Goal: Task Accomplishment & Management: Manage account settings

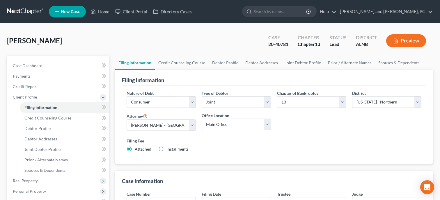
select select "1"
select select "3"
select select "1"
select select "0"
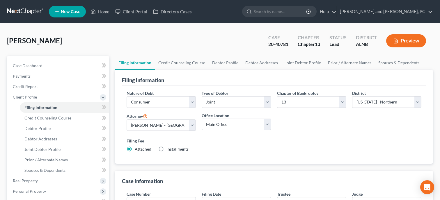
select select "0"
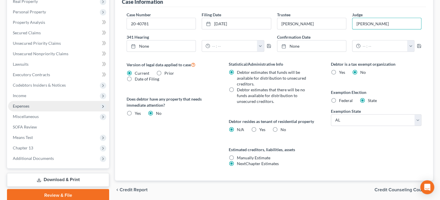
scroll to position [203, 0]
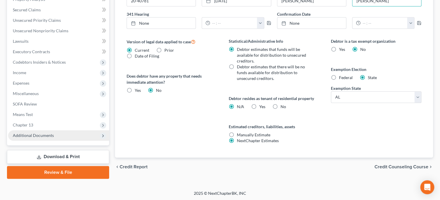
click at [49, 135] on span "Additional Documents" at bounding box center [33, 135] width 41 height 5
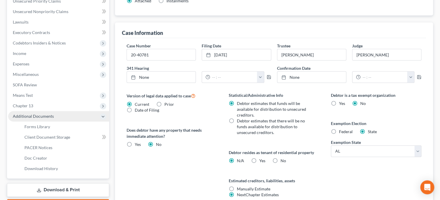
scroll to position [159, 0]
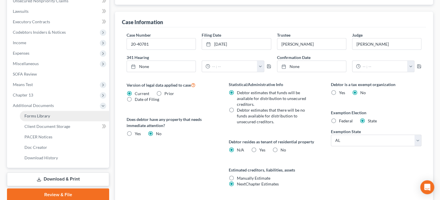
click at [54, 114] on link "Forms Library" at bounding box center [64, 116] width 89 height 10
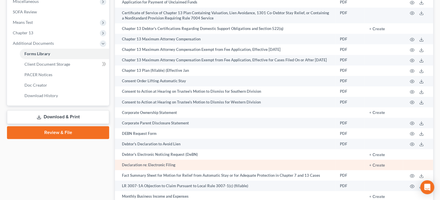
scroll to position [180, 0]
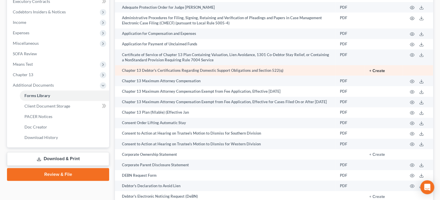
click at [375, 72] on button "+ Create" at bounding box center [377, 71] width 16 height 4
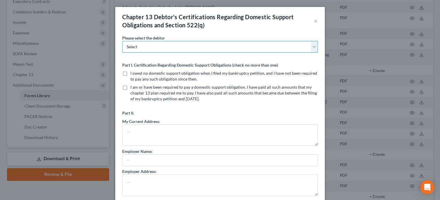
click at [122, 41] on select "Select Christopher Parrish" at bounding box center [220, 47] width 196 height 12
select select "0"
click option "Christopher Parrish" at bounding box center [0, 0] width 0 height 0
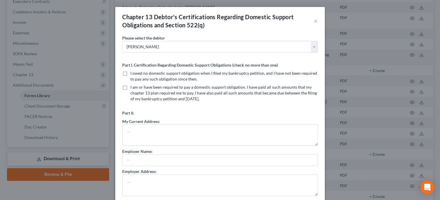
click at [130, 74] on label "I owed no domestic support obligation when I filed my bankruptcy petition, and …" at bounding box center [223, 76] width 187 height 12
click at [133, 74] on input "I owed no domestic support obligation when I filed my bankruptcy petition, and …" at bounding box center [135, 72] width 4 height 4
checkbox input "true"
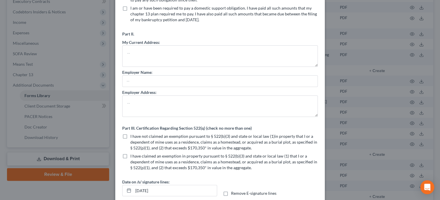
scroll to position [90, 0]
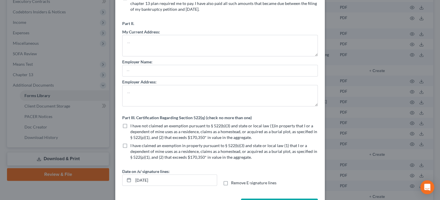
click at [130, 127] on label "I have not claimed an exemption pursuant to § 522(b)(3) and state or local law …" at bounding box center [223, 131] width 187 height 17
click at [133, 127] on input "I have not claimed an exemption pursuant to § 522(b)(3) and state or local law …" at bounding box center [135, 125] width 4 height 4
checkbox input "true"
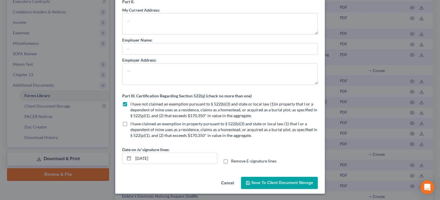
click at [269, 183] on span "Save to Client Document Storage" at bounding box center [282, 182] width 62 height 5
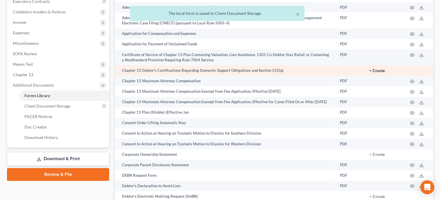
click at [378, 71] on button "+ Create" at bounding box center [377, 71] width 16 height 4
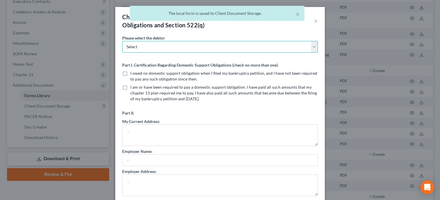
click at [122, 41] on select "Select Christopher Parrish" at bounding box center [220, 47] width 196 height 12
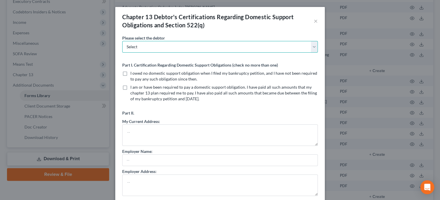
click at [299, 47] on select "Select Christopher Parrish" at bounding box center [220, 47] width 196 height 12
click at [122, 41] on select "Select Christopher Parrish" at bounding box center [220, 47] width 196 height 12
click at [291, 47] on select "Select Christopher Parrish" at bounding box center [220, 47] width 196 height 12
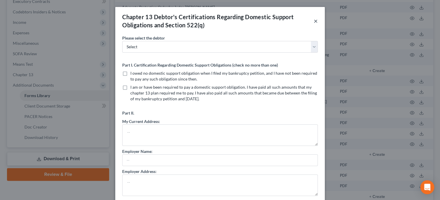
click at [315, 21] on button "×" at bounding box center [316, 20] width 4 height 7
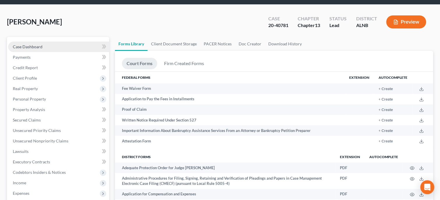
scroll to position [0, 0]
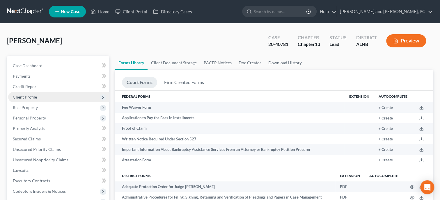
click at [27, 100] on span "Client Profile" at bounding box center [58, 97] width 101 height 10
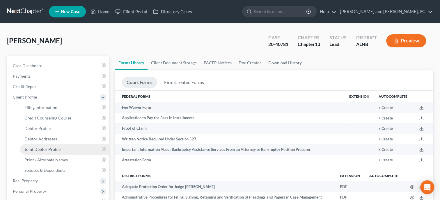
click at [52, 148] on span "Joint Debtor Profile" at bounding box center [42, 149] width 36 height 5
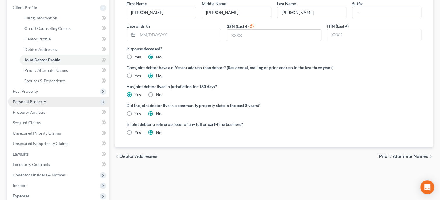
scroll to position [203, 0]
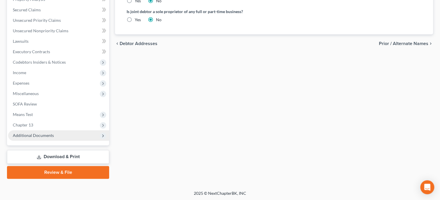
click at [34, 136] on span "Additional Documents" at bounding box center [33, 135] width 41 height 5
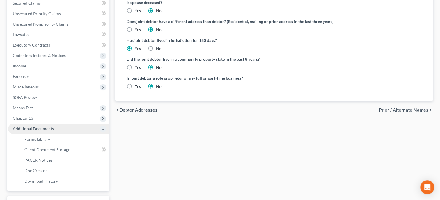
scroll to position [129, 0]
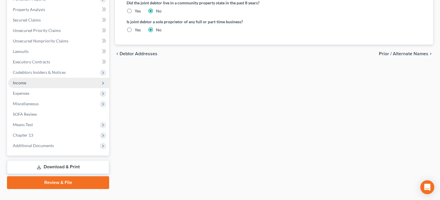
scroll to position [203, 0]
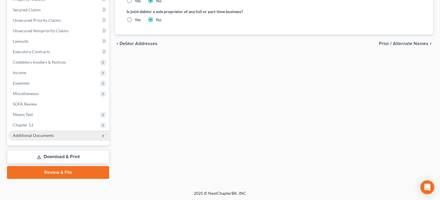
click at [43, 137] on span "Additional Documents" at bounding box center [33, 135] width 41 height 5
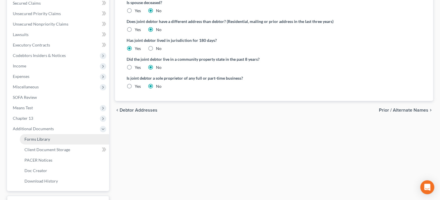
scroll to position [129, 0]
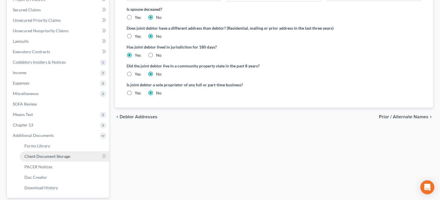
click at [46, 152] on link "Client Document Storage" at bounding box center [64, 156] width 89 height 10
click at [131, 62] on div "Filing Information Credit Counseling Course Debtor Profile Debtor Addresses Joi…" at bounding box center [274, 79] width 324 height 305
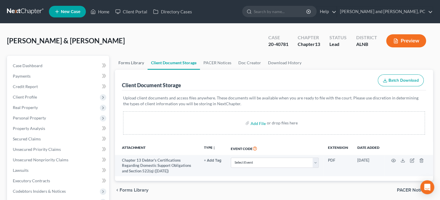
click at [134, 64] on link "Forms Library" at bounding box center [131, 63] width 33 height 14
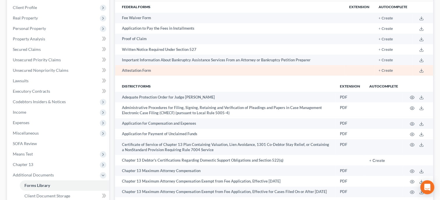
scroll to position [120, 0]
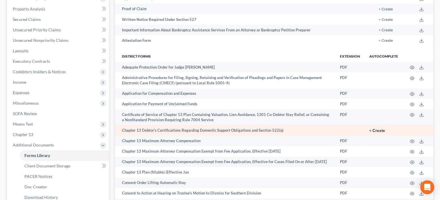
click at [375, 130] on button "+ Create" at bounding box center [377, 131] width 16 height 4
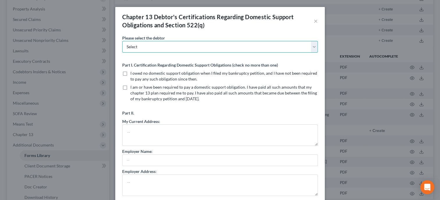
click at [122, 41] on select "Select Christopher Parrish Katonya Parrish" at bounding box center [220, 47] width 196 height 12
select select "1"
click option "Katonya Parrish" at bounding box center [0, 0] width 0 height 0
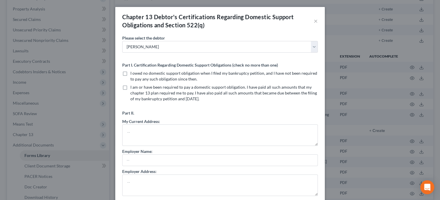
click at [130, 74] on label "I owed no domestic support obligation when I filed my bankruptcy petition, and …" at bounding box center [223, 76] width 187 height 12
click at [133, 74] on input "I owed no domestic support obligation when I filed my bankruptcy petition, and …" at bounding box center [135, 72] width 4 height 4
checkbox input "true"
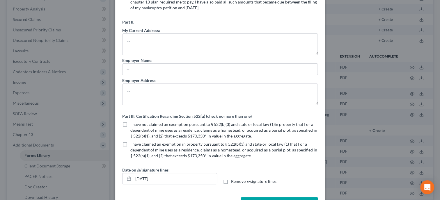
scroll to position [111, 0]
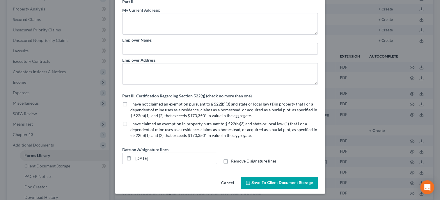
click at [130, 103] on label "I have not claimed an exemption pursuant to § 522(b)(3) and state or local law …" at bounding box center [223, 109] width 187 height 17
click at [133, 103] on input "I have not claimed an exemption pursuant to § 522(b)(3) and state or local law …" at bounding box center [135, 103] width 4 height 4
checkbox input "true"
click at [290, 183] on span "Save to Client Document Storage" at bounding box center [282, 182] width 62 height 5
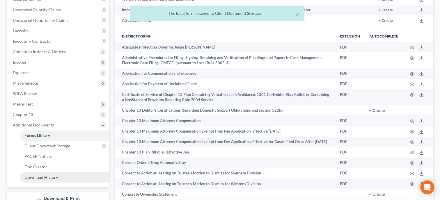
scroll to position [150, 0]
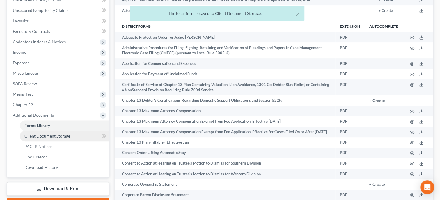
click at [40, 135] on span "Client Document Storage" at bounding box center [47, 136] width 46 height 5
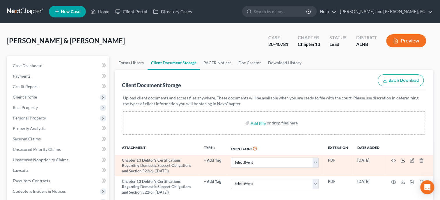
click at [402, 161] on icon at bounding box center [402, 160] width 5 height 5
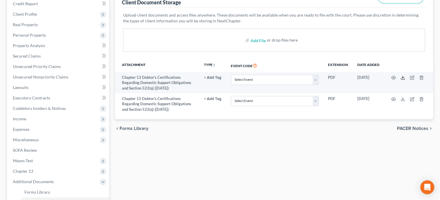
scroll to position [90, 0]
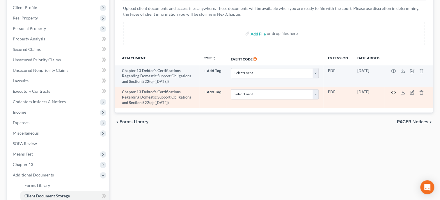
click at [393, 93] on icon "button" at bounding box center [393, 92] width 5 height 5
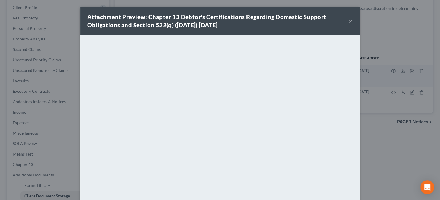
click at [349, 20] on button "×" at bounding box center [351, 20] width 4 height 7
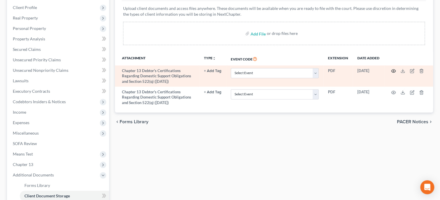
click at [392, 70] on icon "button" at bounding box center [393, 71] width 5 height 5
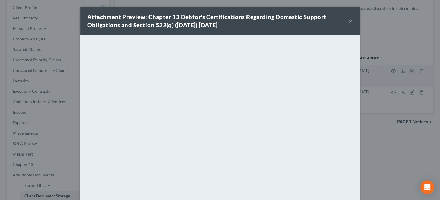
click at [353, 22] on div "Attachment Preview: Chapter 13 Debtor's Certifications Regarding Domestic Suppo…" at bounding box center [219, 21] width 279 height 28
click at [350, 22] on button "×" at bounding box center [351, 20] width 4 height 7
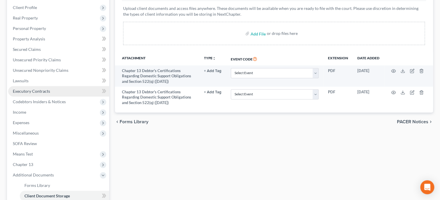
scroll to position [0, 0]
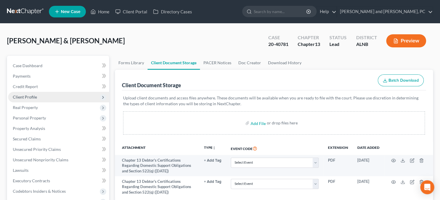
click at [29, 96] on span "Client Profile" at bounding box center [25, 97] width 24 height 5
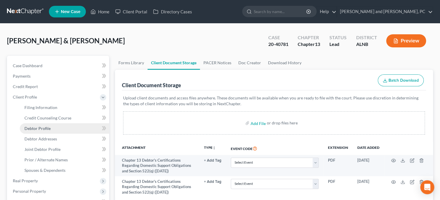
click at [37, 127] on span "Debtor Profile" at bounding box center [37, 128] width 26 height 5
select select "1"
select select "0"
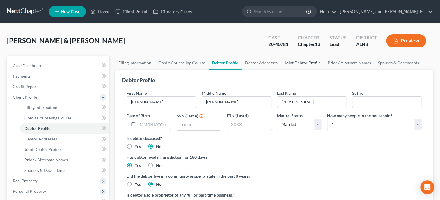
click at [297, 62] on link "Joint Debtor Profile" at bounding box center [302, 63] width 43 height 14
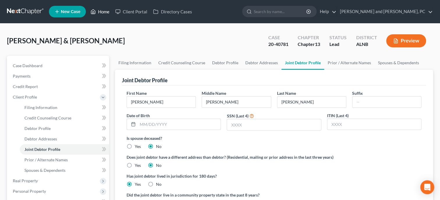
click at [99, 11] on link "Home" at bounding box center [100, 11] width 25 height 10
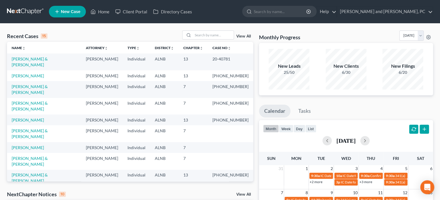
click at [65, 10] on span "New Case" at bounding box center [70, 12] width 19 height 4
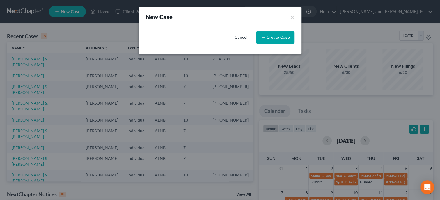
select select "1"
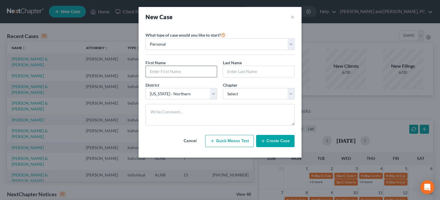
click at [168, 70] on input "text" at bounding box center [181, 71] width 71 height 11
type input "[PERSON_NAME]"
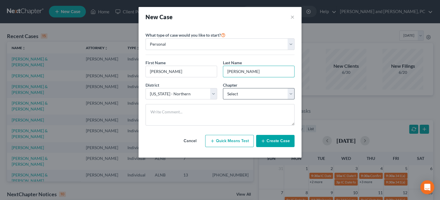
type input "[PERSON_NAME]"
select select "3"
click option "13" at bounding box center [0, 0] width 0 height 0
click at [262, 138] on button "Create Case" at bounding box center [275, 141] width 38 height 12
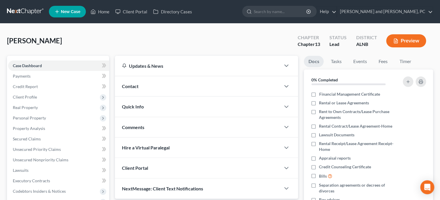
click at [29, 95] on span "Client Profile" at bounding box center [25, 97] width 24 height 5
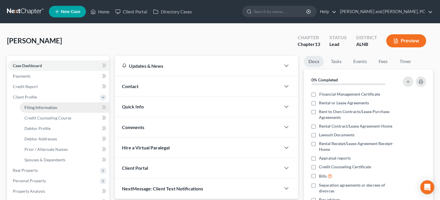
click at [32, 107] on span "Filing Information" at bounding box center [40, 107] width 33 height 5
select select "1"
select select "0"
select select "3"
select select "1"
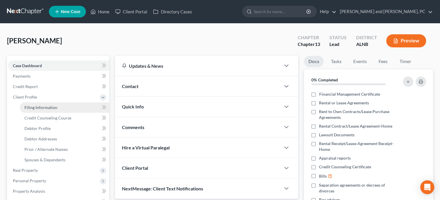
select select "0"
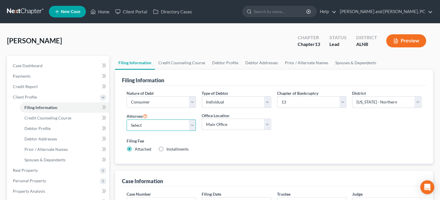
select select "0"
click option "[PERSON_NAME] - [GEOGRAPHIC_DATA]" at bounding box center [0, 0] width 0 height 0
click at [225, 65] on link "Debtor Profile" at bounding box center [225, 63] width 33 height 14
select select "0"
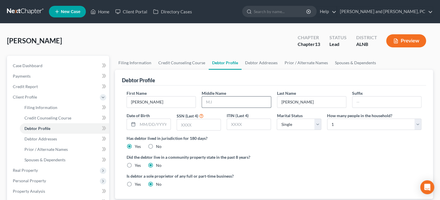
click at [217, 102] on input "text" at bounding box center [236, 102] width 69 height 11
type input "[PERSON_NAME]"
click at [142, 65] on link "Filing Information" at bounding box center [135, 63] width 40 height 14
select select "1"
select select "0"
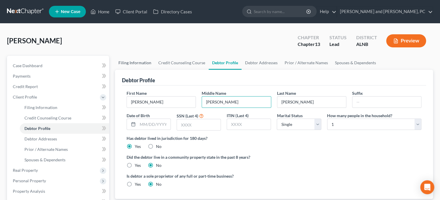
select select "3"
select select "1"
select select "0"
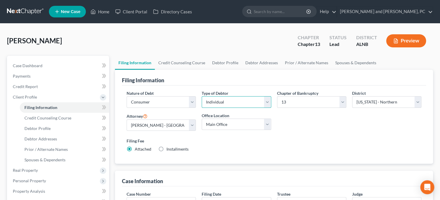
select select "1"
click option "Joint" at bounding box center [0, 0] width 0 height 0
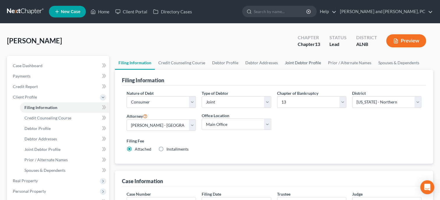
click at [307, 60] on link "Joint Debtor Profile" at bounding box center [302, 63] width 43 height 14
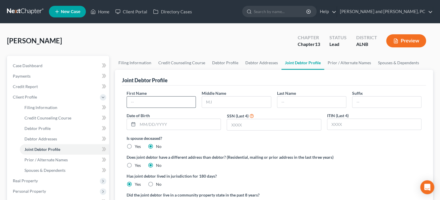
click at [189, 104] on input "text" at bounding box center [161, 102] width 69 height 11
click at [139, 97] on input "text" at bounding box center [161, 102] width 69 height 11
type input "[PERSON_NAME]"
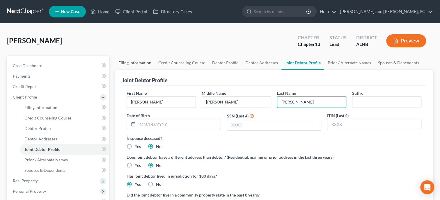
type input "[PERSON_NAME]"
click at [135, 66] on link "Filing Information" at bounding box center [135, 63] width 40 height 14
select select "1"
select select "3"
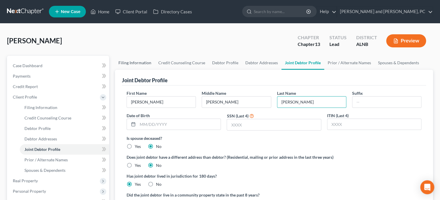
select select "1"
select select "0"
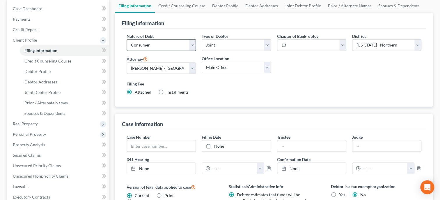
scroll to position [60, 0]
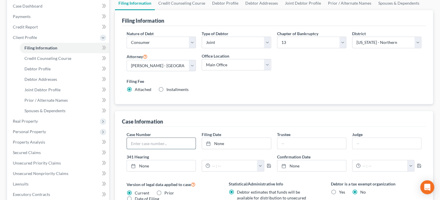
click at [150, 145] on input "text" at bounding box center [161, 143] width 69 height 11
type input "18-41651"
click at [223, 141] on link "None" at bounding box center [236, 143] width 69 height 11
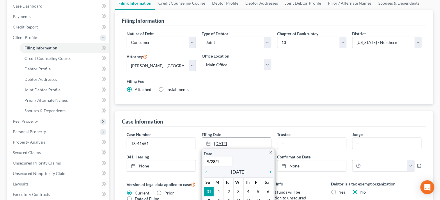
type input "9/28/18"
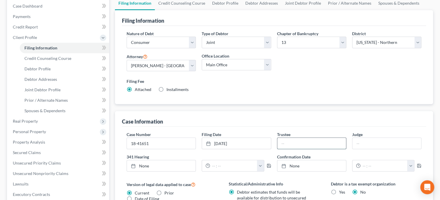
click at [289, 143] on input "text" at bounding box center [311, 143] width 69 height 11
type input "[PERSON_NAME]"
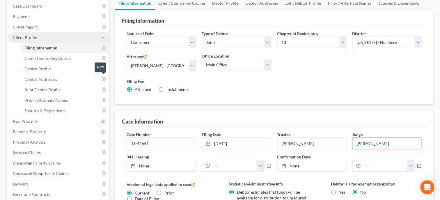
scroll to position [0, 0]
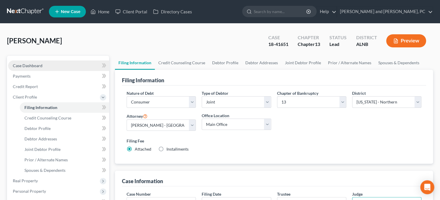
type input "[PERSON_NAME]"
click at [39, 69] on link "Case Dashboard" at bounding box center [58, 66] width 101 height 10
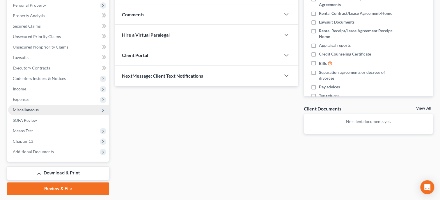
scroll to position [120, 0]
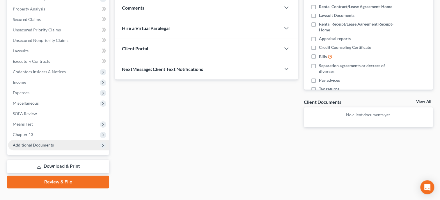
click at [70, 147] on span "Additional Documents" at bounding box center [58, 145] width 101 height 10
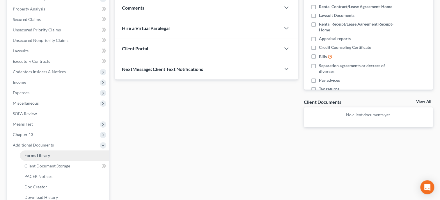
click at [73, 155] on link "Forms Library" at bounding box center [64, 155] width 89 height 10
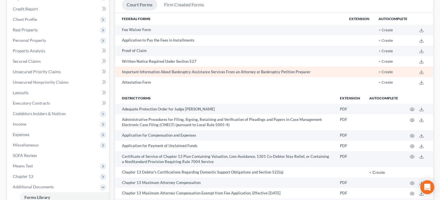
scroll to position [120, 0]
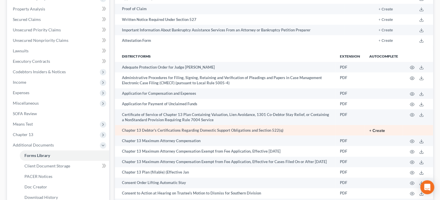
click at [376, 132] on button "+ Create" at bounding box center [377, 131] width 16 height 4
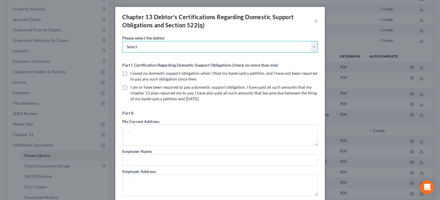
click at [122, 41] on select "Select [PERSON_NAME] [PERSON_NAME]" at bounding box center [220, 47] width 196 height 12
select select "0"
click option "[PERSON_NAME]" at bounding box center [0, 0] width 0 height 0
click at [122, 41] on select "Select [PERSON_NAME] [PERSON_NAME]" at bounding box center [220, 47] width 196 height 12
click at [143, 46] on select "Select [PERSON_NAME] [PERSON_NAME]" at bounding box center [220, 47] width 196 height 12
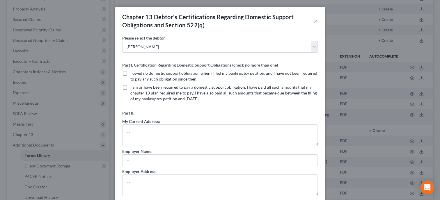
click at [130, 75] on label "I owed no domestic support obligation when I filed my bankruptcy petition, and …" at bounding box center [223, 76] width 187 height 12
click at [133, 74] on input "I owed no domestic support obligation when I filed my bankruptcy petition, and …" at bounding box center [135, 72] width 4 height 4
checkbox input "true"
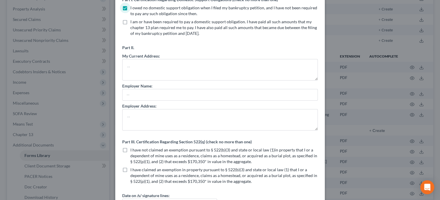
scroll to position [111, 0]
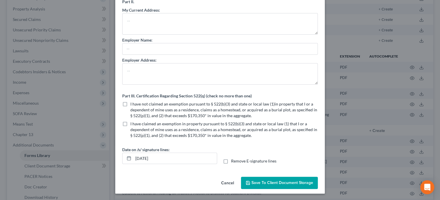
click at [130, 105] on label "I have not claimed an exemption pursuant to § 522(b)(3) and state or local law …" at bounding box center [223, 109] width 187 height 17
click at [133, 105] on input "I have not claimed an exemption pursuant to § 522(b)(3) and state or local law …" at bounding box center [135, 103] width 4 height 4
checkbox input "true"
click at [262, 184] on span "Save to Client Document Storage" at bounding box center [282, 182] width 62 height 5
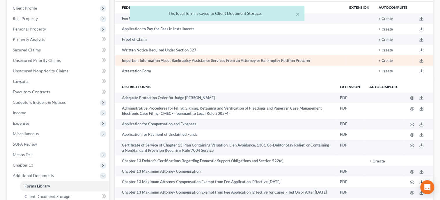
scroll to position [90, 0]
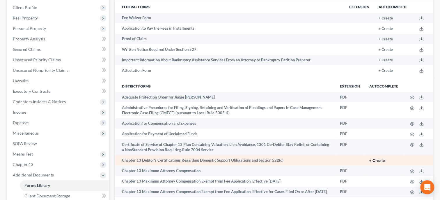
click at [374, 160] on button "+ Create" at bounding box center [377, 161] width 16 height 4
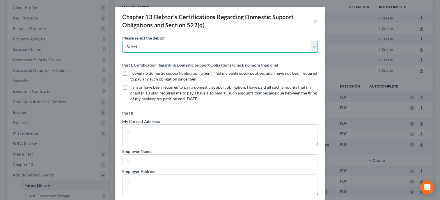
click at [122, 41] on select "Select [PERSON_NAME] [PERSON_NAME]" at bounding box center [220, 47] width 196 height 12
select select "1"
click option "[PERSON_NAME]" at bounding box center [0, 0] width 0 height 0
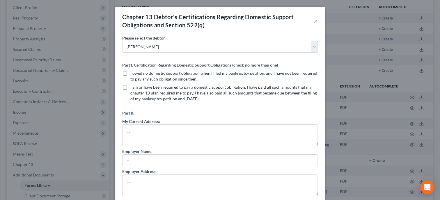
click at [130, 72] on label "I owed no domestic support obligation when I filed my bankruptcy petition, and …" at bounding box center [223, 76] width 187 height 12
click at [133, 72] on input "I owed no domestic support obligation when I filed my bankruptcy petition, and …" at bounding box center [135, 72] width 4 height 4
checkbox input "true"
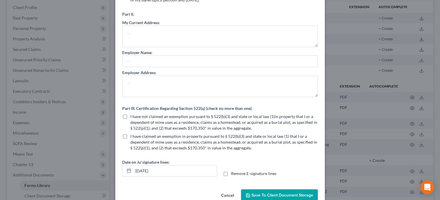
scroll to position [111, 0]
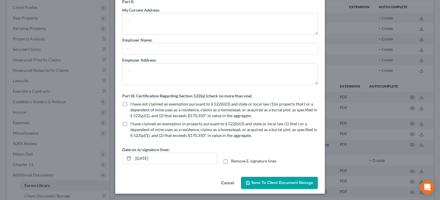
click at [130, 103] on label "I have not claimed an exemption pursuant to § 522(b)(3) and state or local law …" at bounding box center [223, 109] width 187 height 17
click at [133, 103] on input "I have not claimed an exemption pursuant to § 522(b)(3) and state or local law …" at bounding box center [135, 103] width 4 height 4
checkbox input "true"
click at [253, 179] on button "Save to Client Document Storage" at bounding box center [279, 183] width 77 height 12
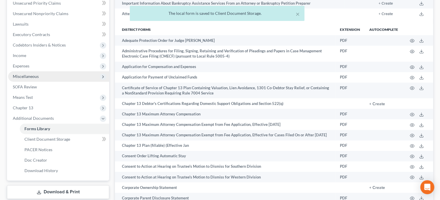
scroll to position [150, 0]
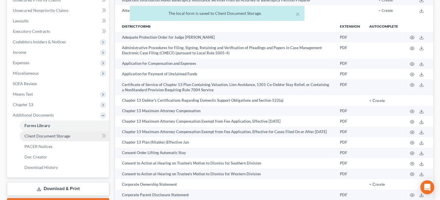
click at [53, 132] on link "Client Document Storage" at bounding box center [64, 136] width 89 height 10
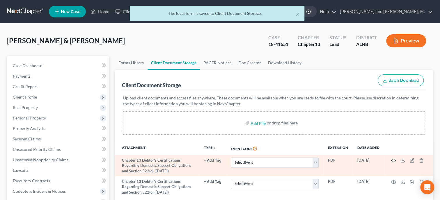
click at [393, 161] on circle "button" at bounding box center [393, 160] width 1 height 1
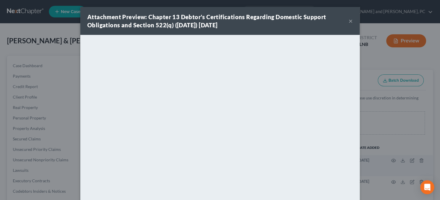
click at [350, 20] on button "×" at bounding box center [351, 20] width 4 height 7
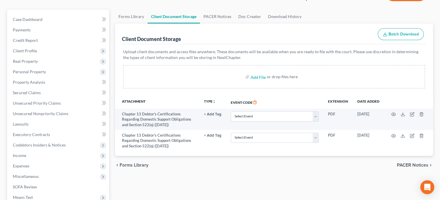
scroll to position [60, 0]
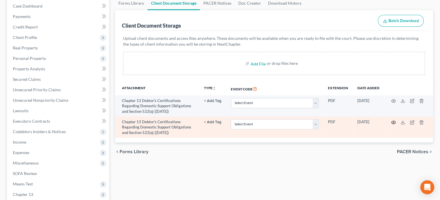
click at [393, 122] on circle "button" at bounding box center [393, 122] width 1 height 1
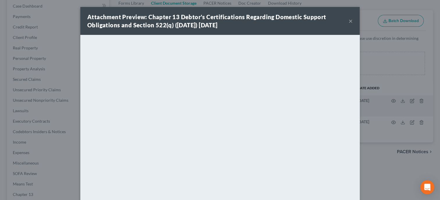
click at [349, 23] on button "×" at bounding box center [351, 20] width 4 height 7
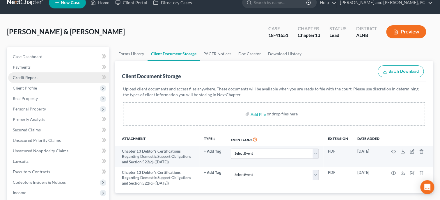
scroll to position [0, 0]
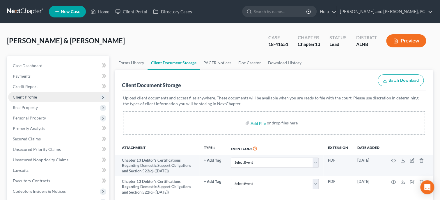
click at [30, 95] on span "Client Profile" at bounding box center [25, 97] width 24 height 5
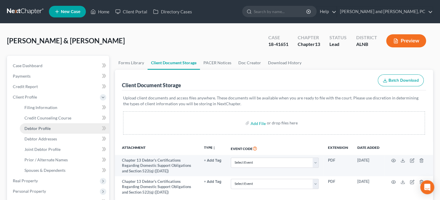
click at [50, 129] on span "Debtor Profile" at bounding box center [37, 128] width 26 height 5
select select "1"
select select "0"
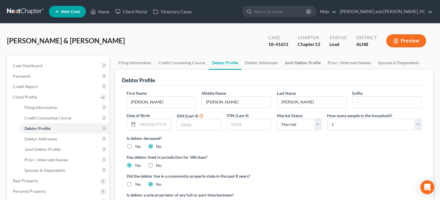
click at [296, 61] on link "Joint Debtor Profile" at bounding box center [302, 63] width 43 height 14
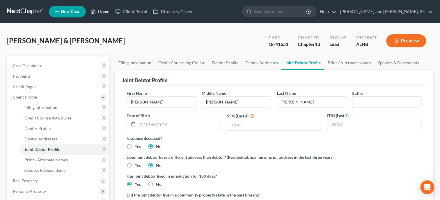
click at [97, 12] on link "Home" at bounding box center [100, 11] width 25 height 10
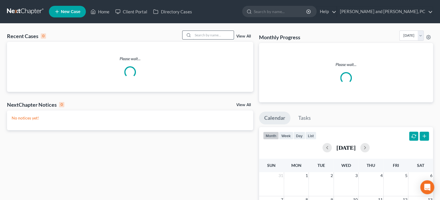
click at [225, 33] on input "search" at bounding box center [213, 35] width 41 height 8
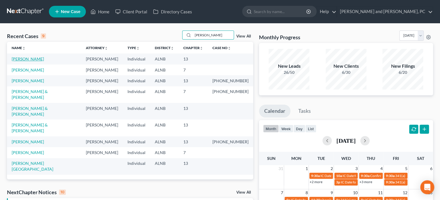
type input "[PERSON_NAME]"
click at [25, 58] on link "[PERSON_NAME]" at bounding box center [28, 58] width 32 height 5
select select "1"
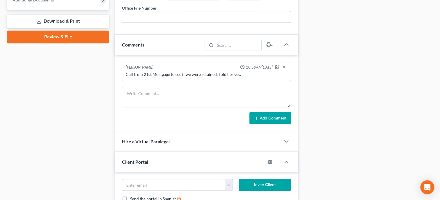
scroll to position [269, 0]
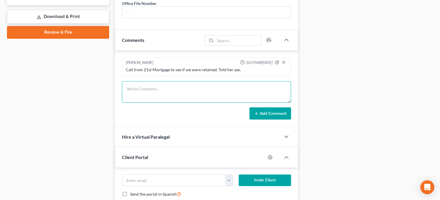
click at [201, 100] on textarea at bounding box center [206, 92] width 169 height 22
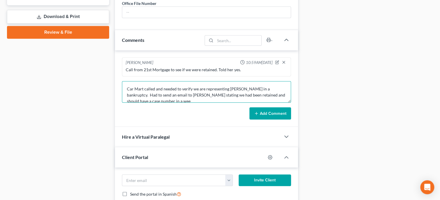
scroll to position [1, 0]
type textarea "Car Mart called and needed to verify we are representing [PERSON_NAME] in a ban…"
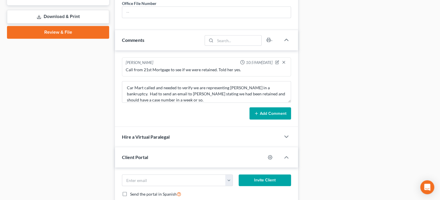
click at [271, 117] on button "Add Comment" at bounding box center [270, 113] width 42 height 12
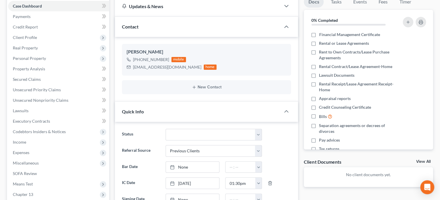
scroll to position [0, 0]
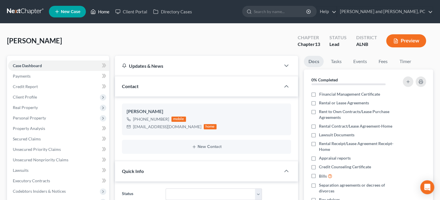
click at [107, 10] on link "Home" at bounding box center [100, 11] width 25 height 10
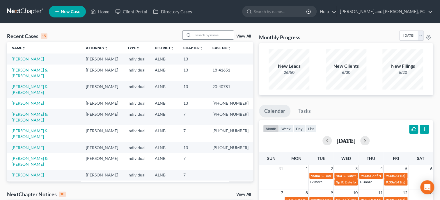
click at [202, 36] on input "search" at bounding box center [213, 35] width 41 height 8
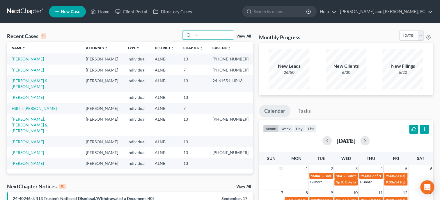
type input "hill"
click at [24, 60] on link "[PERSON_NAME]" at bounding box center [28, 58] width 32 height 5
select select "6"
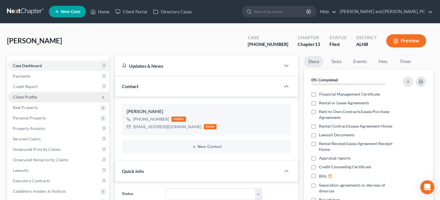
click at [29, 97] on span "Client Profile" at bounding box center [25, 97] width 24 height 5
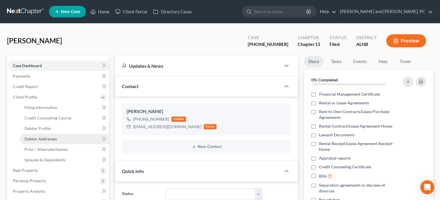
click at [33, 137] on span "Debtor Addresses" at bounding box center [40, 138] width 33 height 5
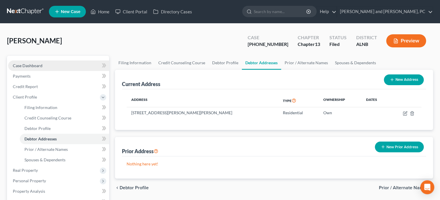
click at [34, 68] on span "Case Dashboard" at bounding box center [28, 65] width 30 height 5
select select "6"
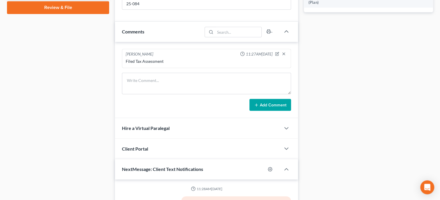
scroll to position [299, 0]
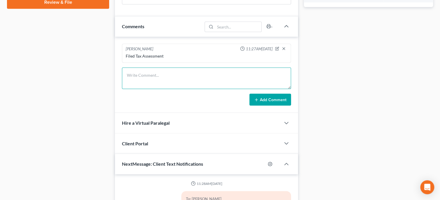
click at [150, 84] on textarea at bounding box center [206, 79] width 169 height 22
type textarea "Mailed 341 letter to client."
click at [265, 106] on button "Add Comment" at bounding box center [270, 100] width 42 height 12
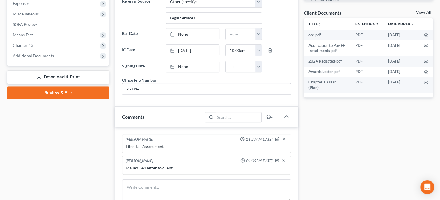
scroll to position [150, 0]
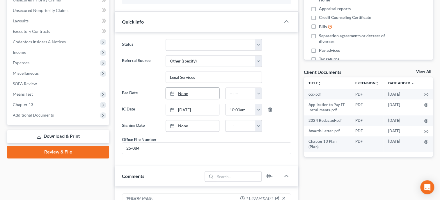
click at [181, 96] on link "None" at bounding box center [192, 93] width 53 height 11
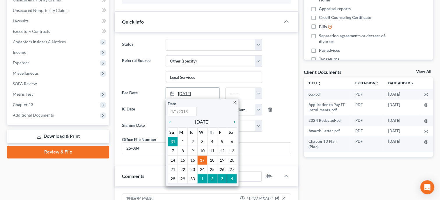
type input "[DATE]"
click at [234, 120] on icon "chevron_right" at bounding box center [233, 122] width 8 height 5
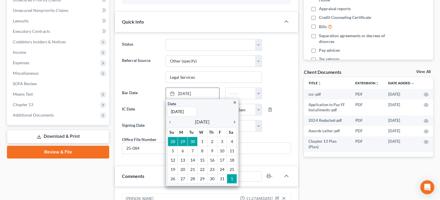
click at [234, 120] on icon "chevron_right" at bounding box center [233, 122] width 8 height 5
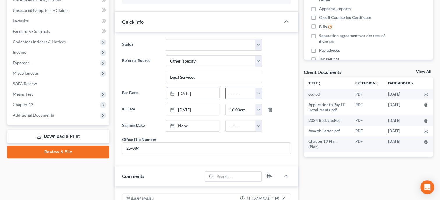
click at [261, 92] on button "button" at bounding box center [258, 93] width 6 height 11
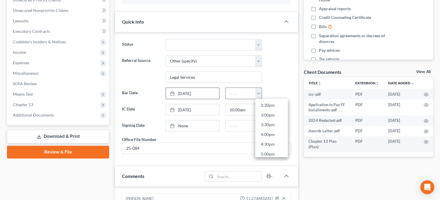
scroll to position [295, 0]
click at [267, 139] on link "5:00pm" at bounding box center [271, 144] width 33 height 10
type input "5:00pm"
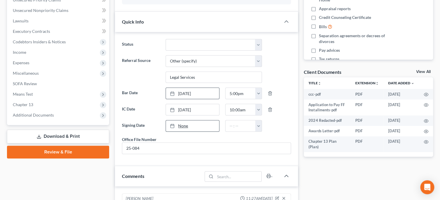
type input "[DATE]"
click at [178, 123] on div at bounding box center [174, 125] width 8 height 5
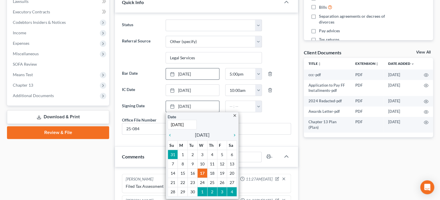
scroll to position [180, 0]
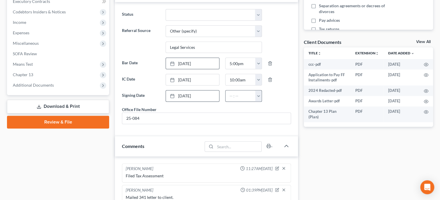
click at [260, 93] on button "button" at bounding box center [258, 95] width 6 height 11
click at [266, 120] on link "10:30am" at bounding box center [271, 117] width 33 height 10
type input "10:30am"
click at [184, 156] on div "Comments" at bounding box center [158, 146] width 87 height 20
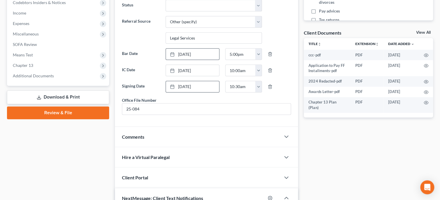
scroll to position [180, 0]
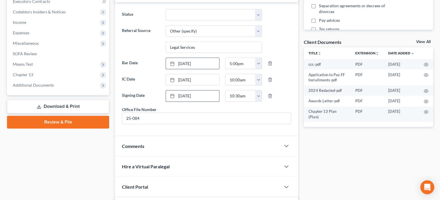
click at [162, 151] on div "Comments" at bounding box center [198, 146] width 166 height 20
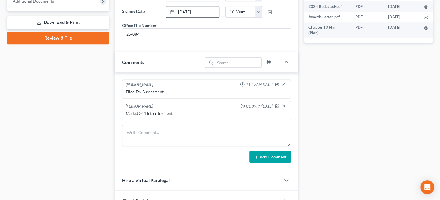
scroll to position [269, 0]
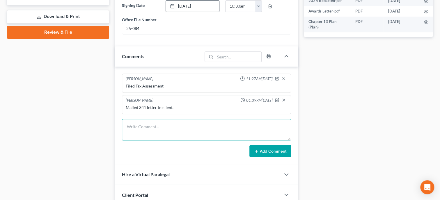
click at [132, 130] on textarea at bounding box center [206, 130] width 169 height 22
type textarea "Did not file taxes in [DATE]."
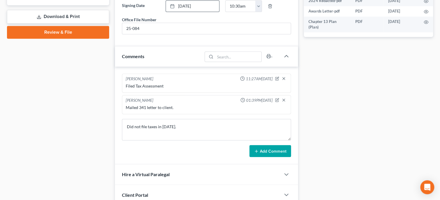
click at [266, 157] on button "Add Comment" at bounding box center [270, 151] width 42 height 12
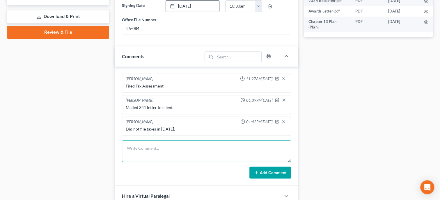
click at [145, 151] on textarea at bounding box center [206, 152] width 169 height 22
type textarea "Emailed documents to [PERSON_NAME] at Linda's Office."
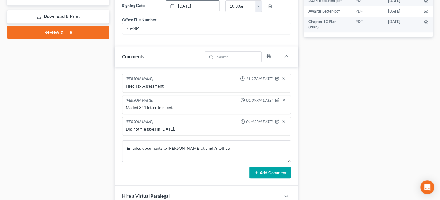
click at [262, 178] on button "Add Comment" at bounding box center [270, 173] width 42 height 12
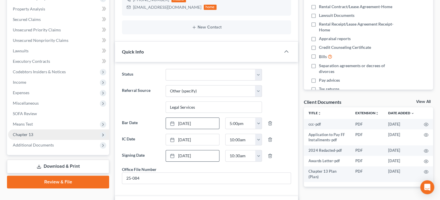
scroll to position [0, 0]
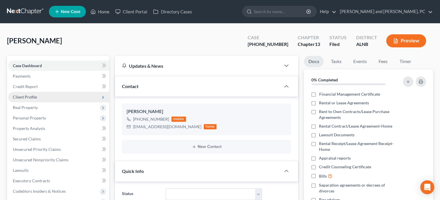
click at [33, 98] on span "Client Profile" at bounding box center [25, 97] width 24 height 5
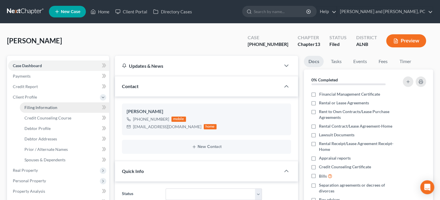
click at [35, 106] on span "Filing Information" at bounding box center [40, 107] width 33 height 5
select select "1"
select select "0"
select select "3"
select select "0"
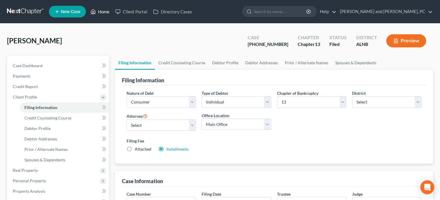
click at [105, 10] on link "Home" at bounding box center [100, 11] width 25 height 10
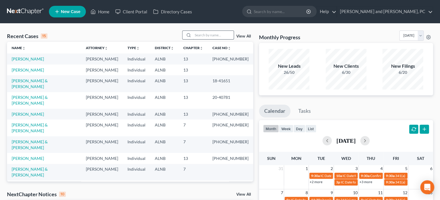
click at [199, 33] on input "search" at bounding box center [213, 35] width 41 height 8
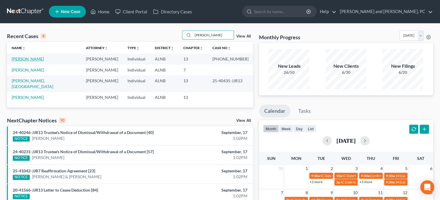
type input "[PERSON_NAME]"
click at [40, 60] on link "[PERSON_NAME]" at bounding box center [28, 58] width 32 height 5
select select "6"
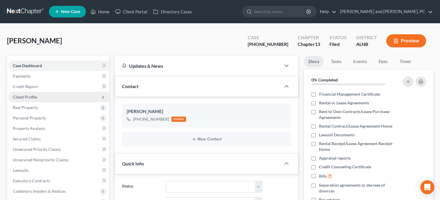
scroll to position [73, 0]
click at [33, 102] on span "Client Profile" at bounding box center [58, 97] width 101 height 10
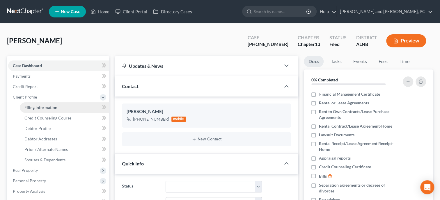
click at [33, 109] on span "Filing Information" at bounding box center [40, 107] width 33 height 5
select select "1"
select select "0"
select select "3"
select select "1"
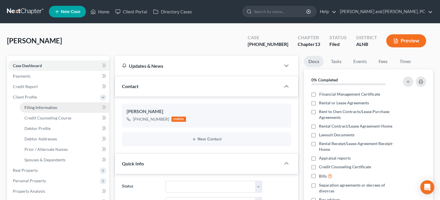
select select "0"
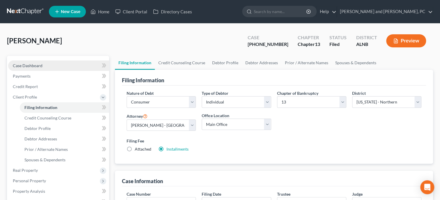
click at [33, 68] on span "Case Dashboard" at bounding box center [28, 65] width 30 height 5
select select "6"
select select "0"
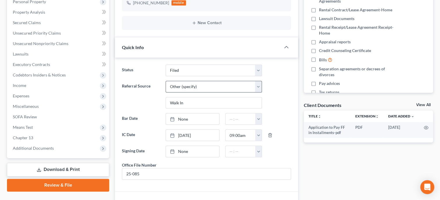
scroll to position [120, 0]
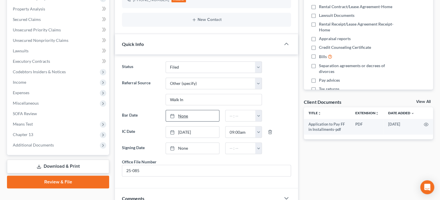
click at [191, 117] on link "None" at bounding box center [192, 115] width 53 height 11
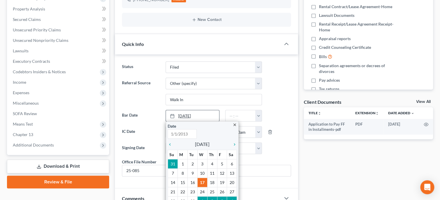
type input "[DATE]"
click at [235, 145] on icon "chevron_right" at bounding box center [233, 144] width 8 height 5
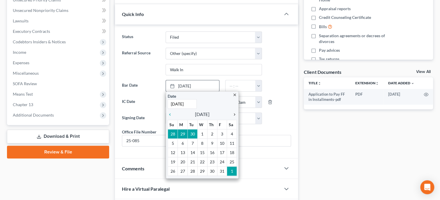
scroll to position [180, 0]
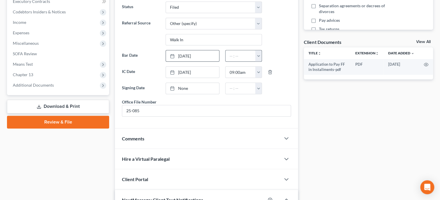
click at [261, 54] on button "button" at bounding box center [258, 55] width 6 height 11
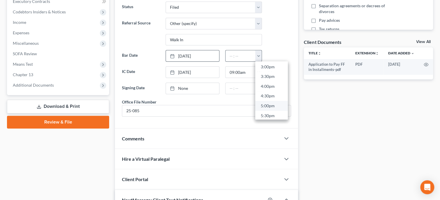
click at [267, 104] on link "5:00pm" at bounding box center [271, 106] width 33 height 10
type input "5:00pm"
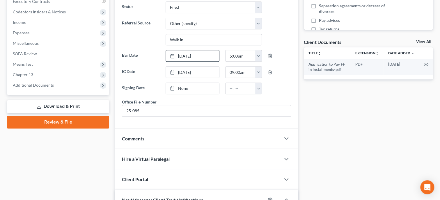
scroll to position [60, 0]
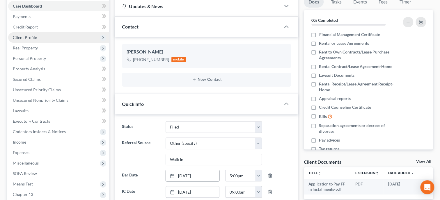
click at [29, 37] on span "Client Profile" at bounding box center [25, 37] width 24 height 5
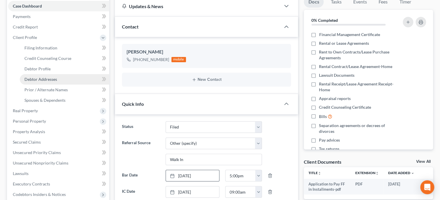
click at [40, 77] on span "Debtor Addresses" at bounding box center [40, 79] width 33 height 5
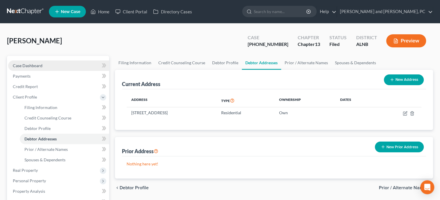
click at [23, 65] on span "Case Dashboard" at bounding box center [28, 65] width 30 height 5
select select "6"
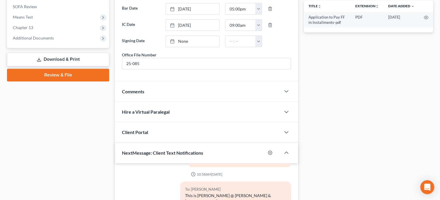
scroll to position [239, 0]
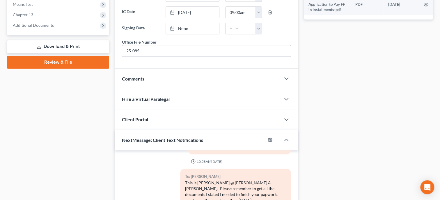
click at [164, 81] on div "Comments" at bounding box center [198, 79] width 166 height 20
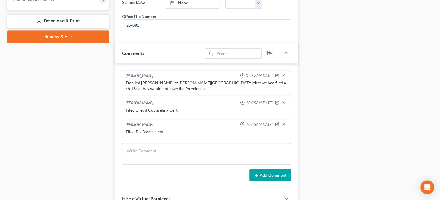
scroll to position [329, 0]
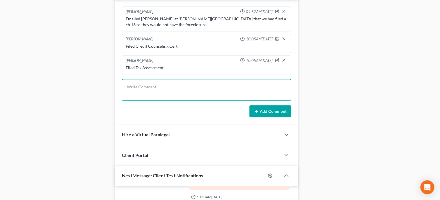
click at [165, 88] on textarea at bounding box center [206, 90] width 169 height 22
type textarea "Mailed 341 letter to client"
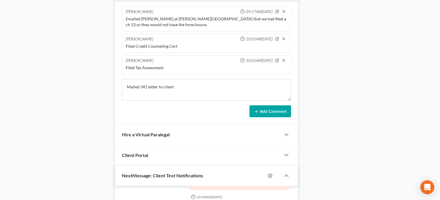
click at [259, 114] on icon at bounding box center [256, 111] width 5 height 5
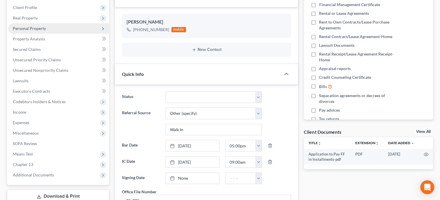
scroll to position [0, 0]
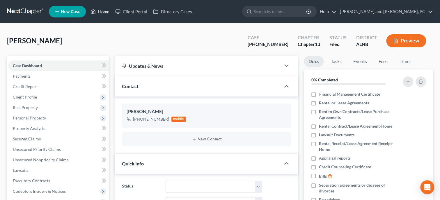
click at [101, 11] on link "Home" at bounding box center [100, 11] width 25 height 10
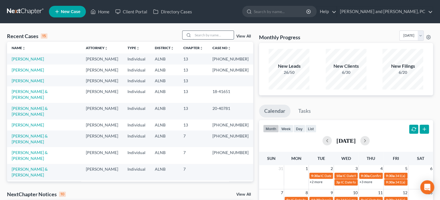
click at [220, 39] on input "search" at bounding box center [213, 35] width 41 height 8
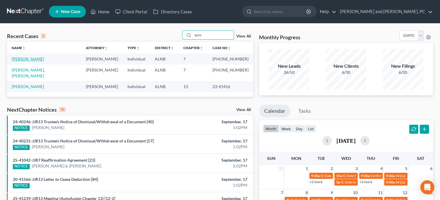
type input "turn"
click at [29, 61] on link "[PERSON_NAME]" at bounding box center [28, 58] width 32 height 5
select select "6"
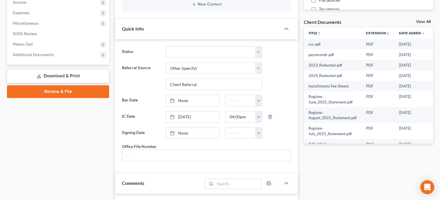
scroll to position [209, 0]
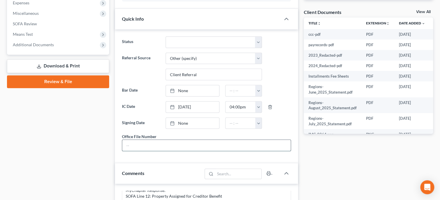
click at [166, 150] on input "text" at bounding box center [206, 145] width 168 height 11
type input "25-086"
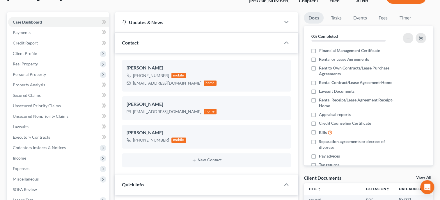
scroll to position [30, 0]
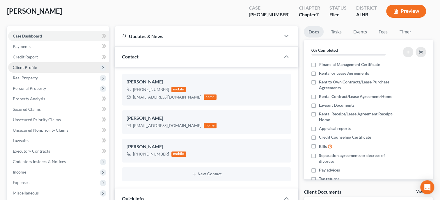
click at [30, 67] on span "Client Profile" at bounding box center [25, 67] width 24 height 5
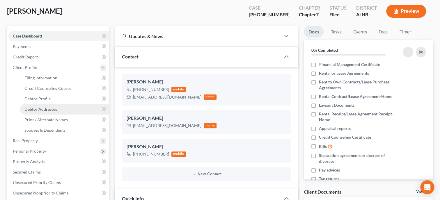
click at [35, 107] on span "Debtor Addresses" at bounding box center [40, 109] width 33 height 5
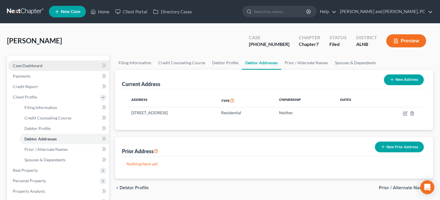
click at [38, 68] on link "Case Dashboard" at bounding box center [58, 66] width 101 height 10
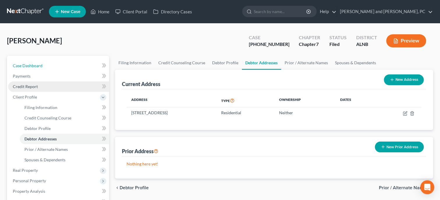
select select "6"
select select "0"
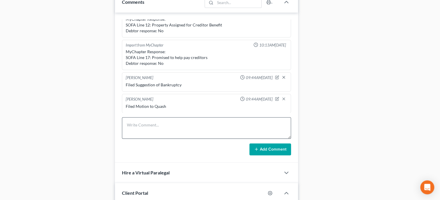
scroll to position [389, 0]
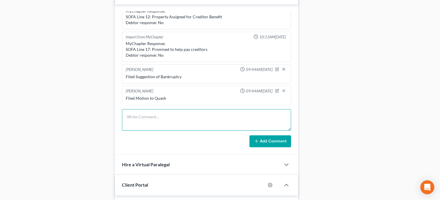
click at [152, 130] on textarea at bounding box center [206, 120] width 169 height 22
type textarea "Mailed 341 letter to client."
drag, startPoint x: 254, startPoint y: 142, endPoint x: 209, endPoint y: 143, distance: 44.8
click at [254, 142] on button "Add Comment" at bounding box center [270, 141] width 42 height 12
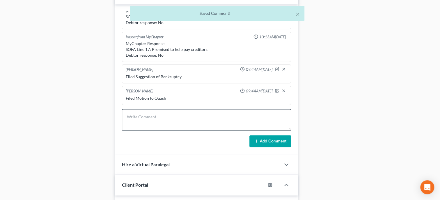
scroll to position [67, 0]
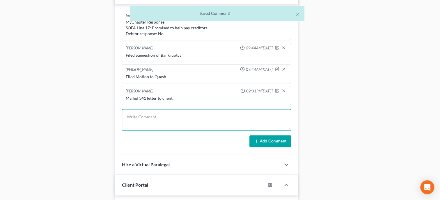
click at [168, 130] on textarea at bounding box center [206, 120] width 169 height 22
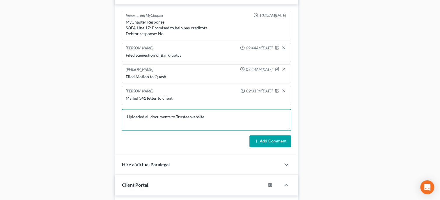
type textarea "Uploaded all documents to Trustee website."
click at [260, 143] on button "Add Comment" at bounding box center [270, 141] width 42 height 12
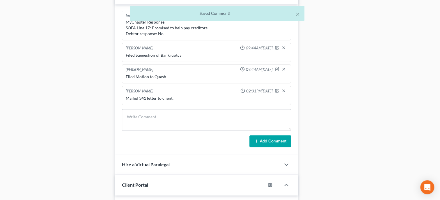
scroll to position [88, 0]
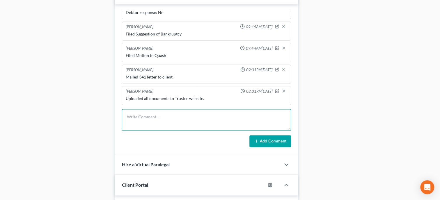
click at [128, 119] on textarea at bounding box center [206, 120] width 169 height 22
type textarea "Emailed FM Docs to CFEFA"
click at [266, 143] on button "Add Comment" at bounding box center [270, 141] width 42 height 12
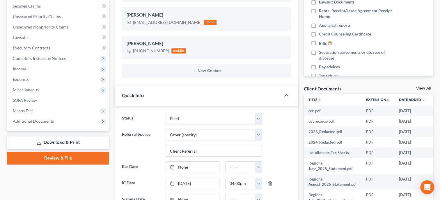
scroll to position [180, 0]
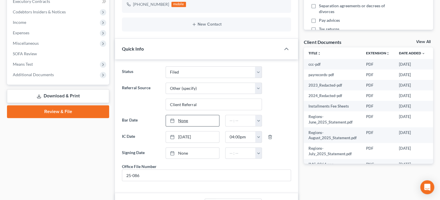
click at [179, 118] on link "None" at bounding box center [192, 120] width 53 height 11
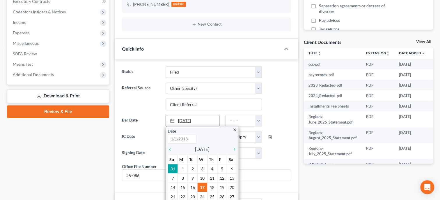
type input "[DATE]"
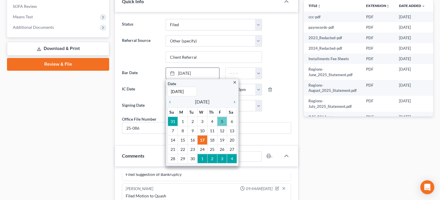
scroll to position [239, 0]
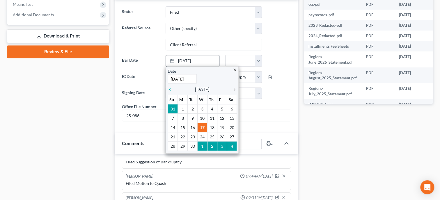
click at [234, 87] on icon "chevron_right" at bounding box center [233, 89] width 8 height 5
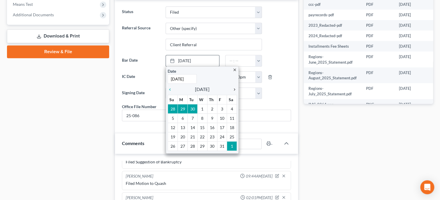
click at [234, 87] on icon "chevron_right" at bounding box center [233, 89] width 8 height 5
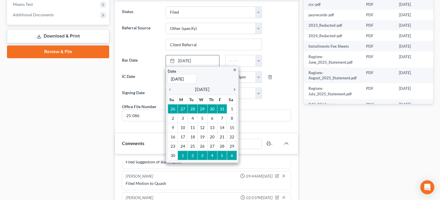
click at [234, 87] on icon "chevron_right" at bounding box center [233, 89] width 8 height 5
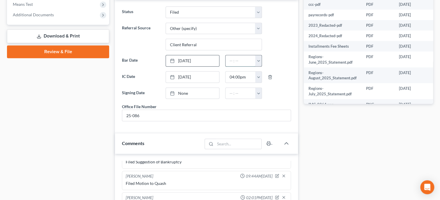
click at [240, 63] on input "text" at bounding box center [240, 60] width 30 height 11
click at [257, 58] on button "button" at bounding box center [258, 60] width 6 height 11
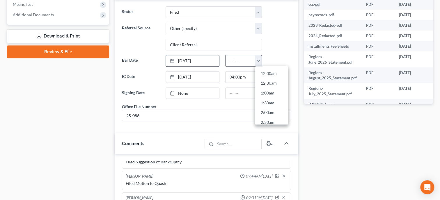
scroll to position [295, 0]
click at [259, 109] on link "5:00pm" at bounding box center [271, 111] width 33 height 10
type input "5:00pm"
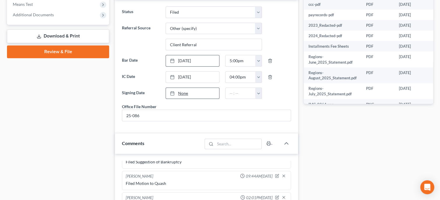
click at [182, 93] on link "None" at bounding box center [192, 93] width 53 height 11
type input "[DATE]"
click at [190, 91] on link "[DATE]" at bounding box center [192, 93] width 53 height 11
click at [259, 89] on button "button" at bounding box center [258, 93] width 6 height 11
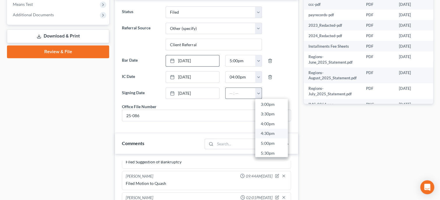
click at [264, 129] on link "4:30pm" at bounding box center [271, 134] width 33 height 10
type input "4:30pm"
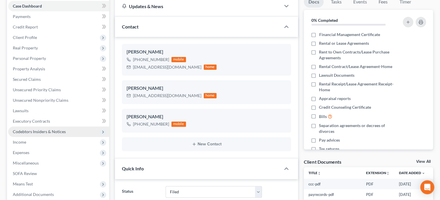
scroll to position [0, 0]
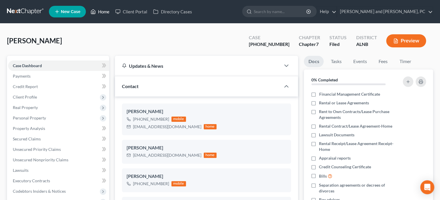
click at [106, 12] on link "Home" at bounding box center [100, 11] width 25 height 10
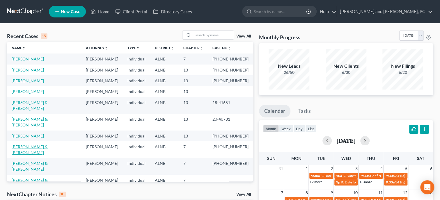
click at [35, 144] on link "[PERSON_NAME] & [PERSON_NAME]" at bounding box center [30, 149] width 36 height 11
select select "6"
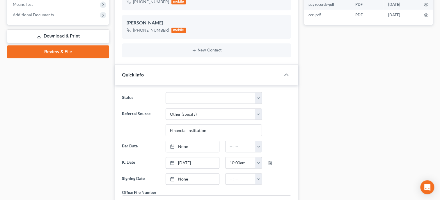
scroll to position [269, 0]
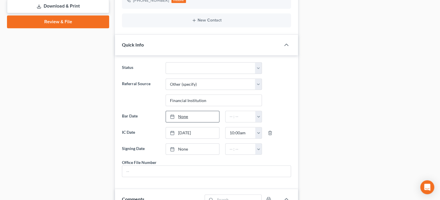
click at [183, 117] on link "None" at bounding box center [192, 116] width 53 height 11
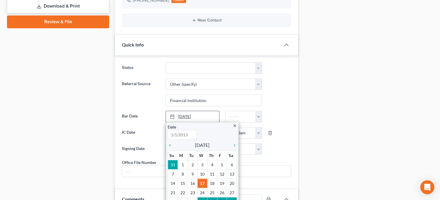
type input "[DATE]"
click at [234, 145] on icon "chevron_right" at bounding box center [233, 145] width 8 height 5
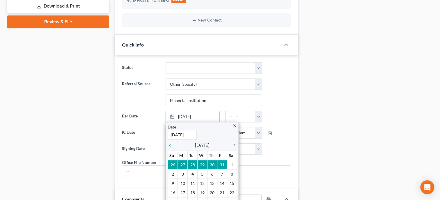
click at [234, 145] on icon "chevron_right" at bounding box center [233, 145] width 8 height 5
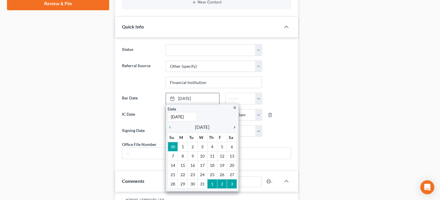
scroll to position [299, 0]
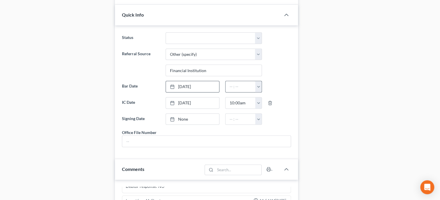
click at [260, 87] on button "button" at bounding box center [258, 86] width 6 height 11
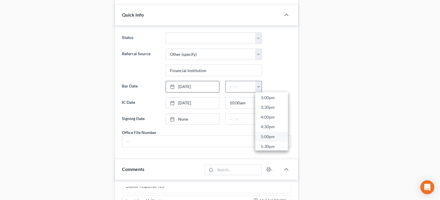
click at [269, 135] on link "5:00pm" at bounding box center [271, 137] width 33 height 10
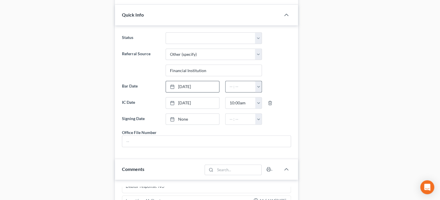
type input "5:00pm"
click at [182, 120] on link "None" at bounding box center [192, 119] width 53 height 11
type input "[DATE]"
click at [261, 117] on button "button" at bounding box center [258, 119] width 6 height 11
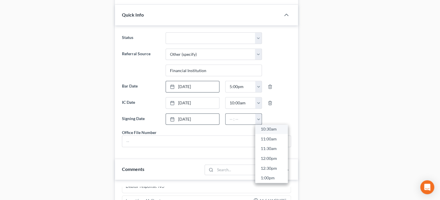
scroll to position [197, 0]
click at [269, 132] on link "10:00am" at bounding box center [271, 131] width 33 height 10
type input "10:00am"
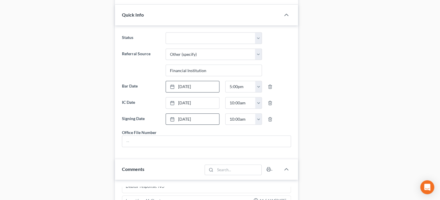
click at [235, 129] on div "Office File Number" at bounding box center [206, 138] width 169 height 18
click at [224, 147] on input "text" at bounding box center [206, 141] width 168 height 11
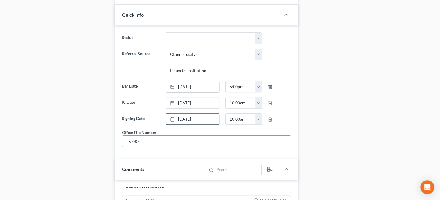
type input "25-087"
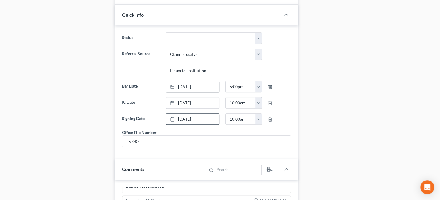
click at [91, 150] on div "Case Dashboard Payments Invoices Payments Payments Credit Report Client Profile" at bounding box center [58, 157] width 108 height 802
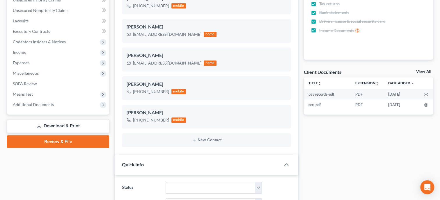
scroll to position [0, 0]
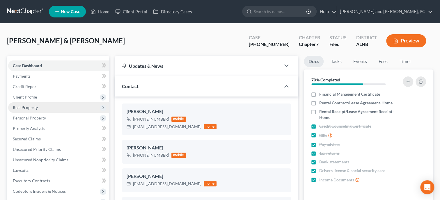
click at [29, 105] on span "Real Property" at bounding box center [25, 107] width 25 height 5
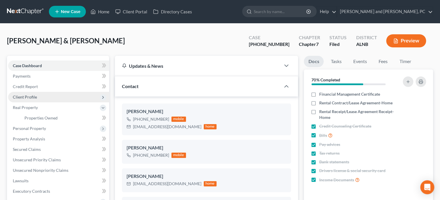
click at [30, 97] on span "Client Profile" at bounding box center [25, 97] width 24 height 5
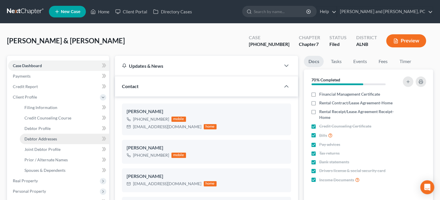
click at [35, 138] on span "Debtor Addresses" at bounding box center [40, 138] width 33 height 5
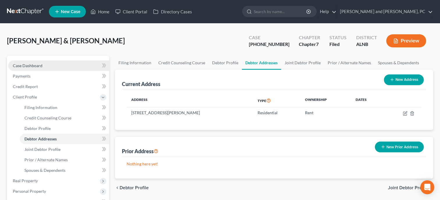
click at [28, 68] on link "Case Dashboard" at bounding box center [58, 66] width 101 height 10
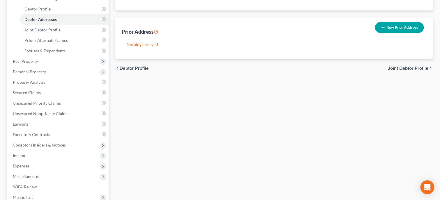
select select "6"
select select "0"
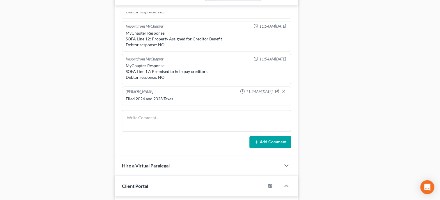
scroll to position [479, 0]
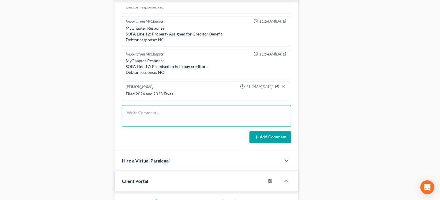
click at [144, 114] on textarea at bounding box center [206, 116] width 169 height 22
type textarea "Mailed 341 letter to client."
click at [278, 143] on button "Add Comment" at bounding box center [270, 137] width 42 height 12
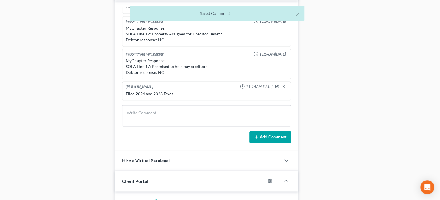
scroll to position [45, 0]
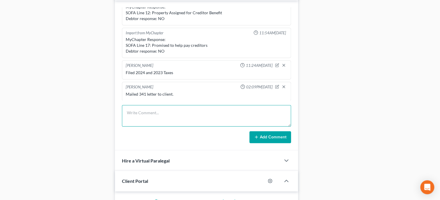
click at [146, 123] on textarea at bounding box center [206, 116] width 169 height 22
type textarea "Uploaded all documents to Trustee website."
click at [255, 143] on button "Add Comment" at bounding box center [270, 137] width 42 height 12
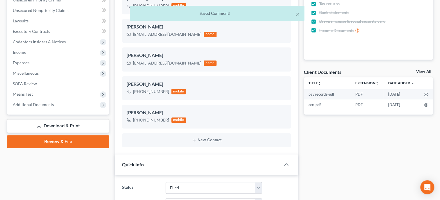
scroll to position [0, 0]
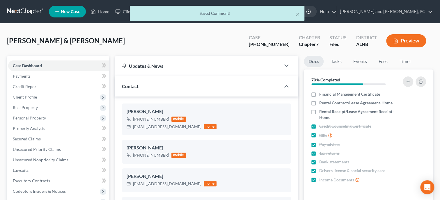
click at [101, 12] on div "× Saved Comment!" at bounding box center [217, 15] width 440 height 18
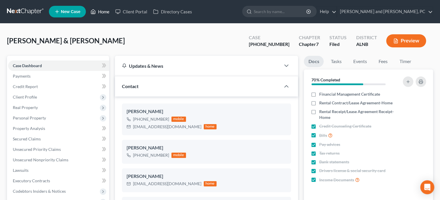
click at [97, 10] on link "Home" at bounding box center [100, 11] width 25 height 10
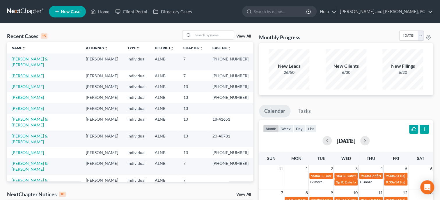
click at [35, 73] on link "[PERSON_NAME]" at bounding box center [28, 75] width 32 height 5
select select "6"
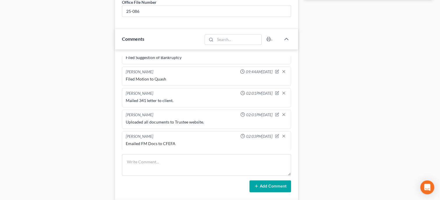
scroll to position [359, 0]
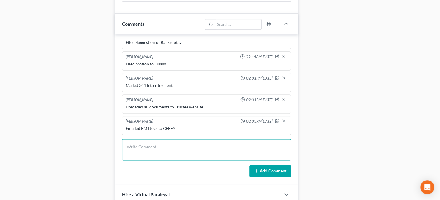
click at [138, 155] on textarea at bounding box center [206, 150] width 169 height 22
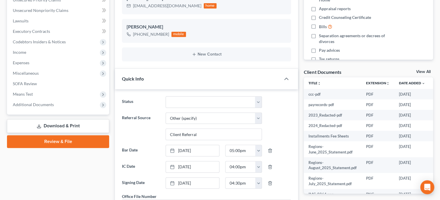
scroll to position [0, 0]
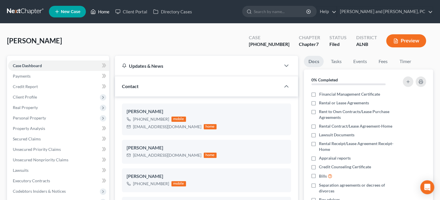
click at [103, 11] on link "Home" at bounding box center [100, 11] width 25 height 10
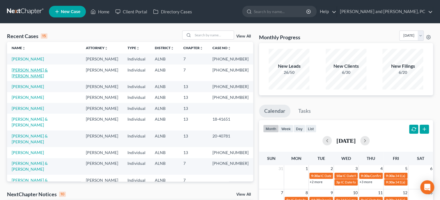
click at [31, 68] on link "[PERSON_NAME] & [PERSON_NAME]" at bounding box center [30, 73] width 36 height 11
select select "6"
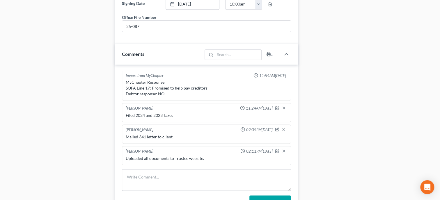
scroll to position [419, 0]
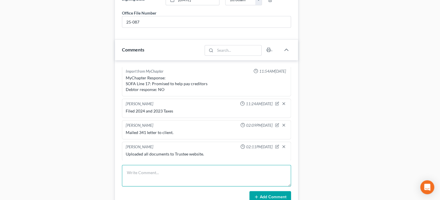
click at [166, 182] on textarea at bounding box center [206, 176] width 169 height 22
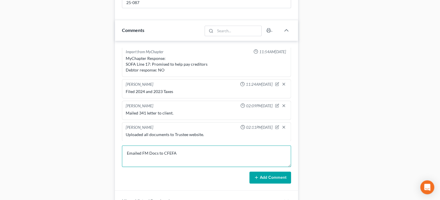
scroll to position [449, 0]
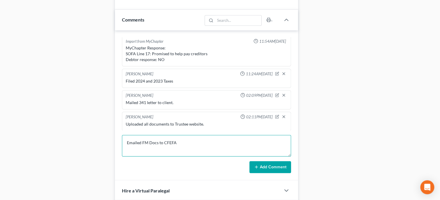
type textarea "Emailed FM Docs to CFEFA"
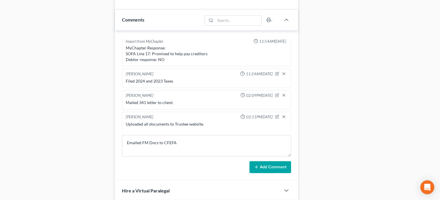
click at [287, 170] on button "Add Comment" at bounding box center [270, 167] width 42 height 12
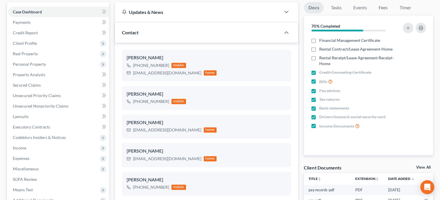
scroll to position [0, 0]
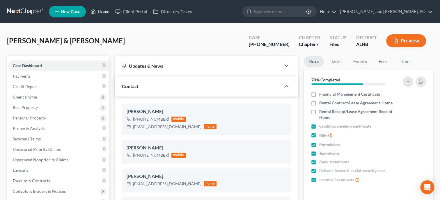
click at [102, 10] on link "Home" at bounding box center [100, 11] width 25 height 10
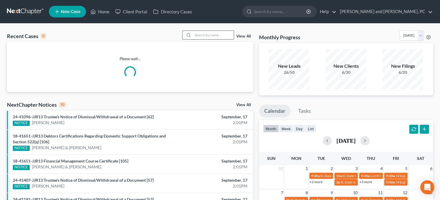
click at [199, 32] on input "search" at bounding box center [213, 35] width 41 height 8
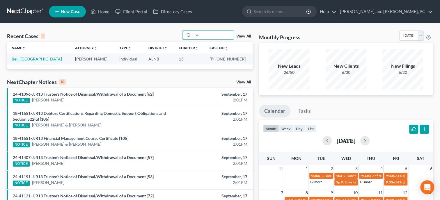
type input "bell"
click at [27, 60] on link "Bell, [GEOGRAPHIC_DATA]" at bounding box center [37, 58] width 50 height 5
select select "4"
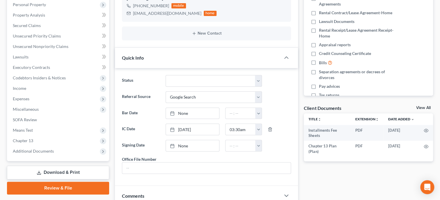
scroll to position [150, 0]
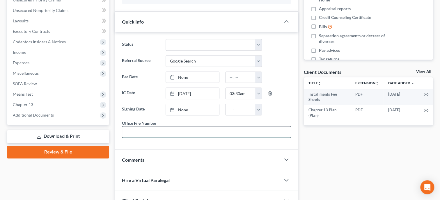
click at [138, 136] on input "text" at bounding box center [206, 132] width 168 height 11
type input "25-088"
click at [95, 182] on div "Case Dashboard Payments Invoices Payments Payments Credit Report Client Profile" at bounding box center [58, 68] width 108 height 325
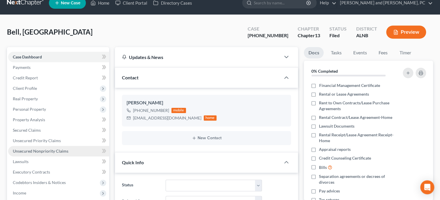
scroll to position [0, 0]
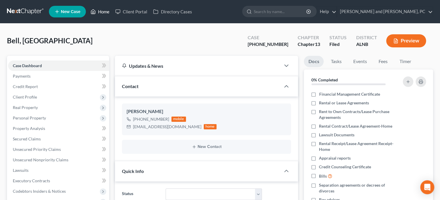
click at [104, 14] on link "Home" at bounding box center [100, 11] width 25 height 10
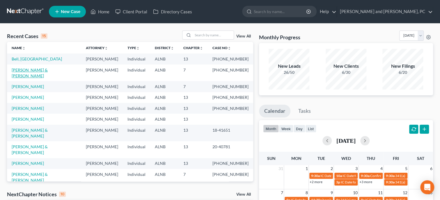
click at [32, 71] on link "[PERSON_NAME] & [PERSON_NAME]" at bounding box center [30, 73] width 36 height 11
select select "6"
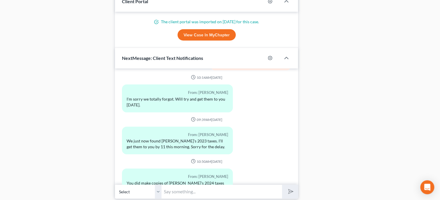
scroll to position [683, 0]
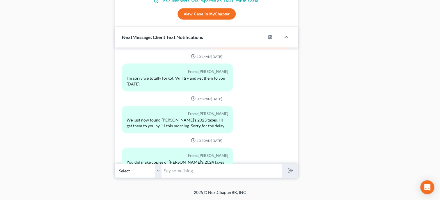
click at [115, 164] on select "Select [PHONE_NUMBER] - [PERSON_NAME] [PHONE_NUMBER] - [PERSON_NAME] [PHONE_NUM…" at bounding box center [138, 171] width 47 height 14
click at [172, 172] on input "text" at bounding box center [221, 171] width 120 height 14
type input "Can [PERSON_NAME] come by the office in the morning with you to re sign a paper…"
click at [282, 164] on button "submit" at bounding box center [290, 171] width 16 height 14
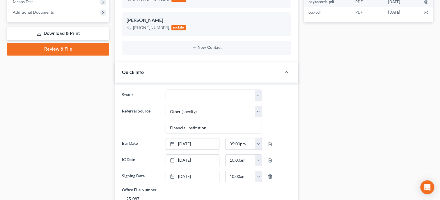
scroll to position [235, 0]
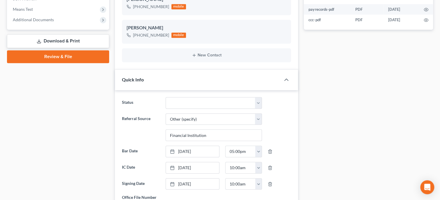
click at [52, 42] on link "Download & Print" at bounding box center [58, 41] width 102 height 14
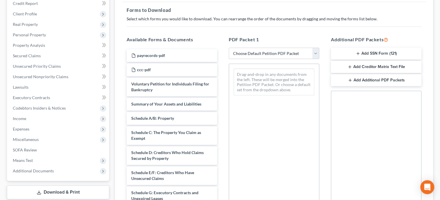
scroll to position [69, 0]
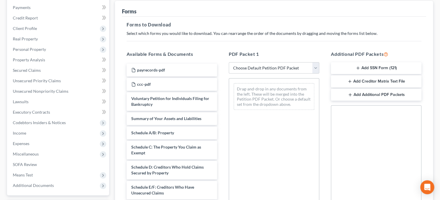
click at [367, 69] on button "Add SSN Form (121)" at bounding box center [376, 68] width 90 height 12
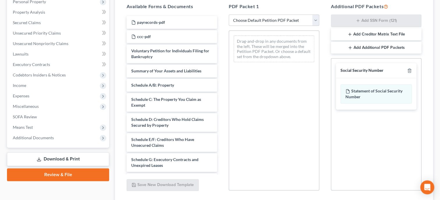
scroll to position [159, 0]
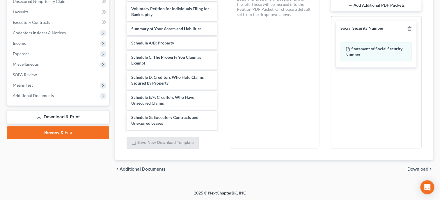
click at [411, 168] on span "Download" at bounding box center [417, 169] width 21 height 5
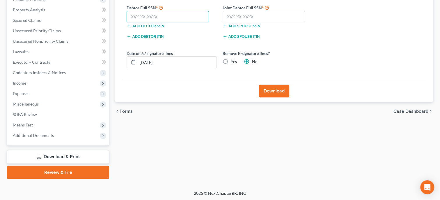
click at [142, 12] on input "text" at bounding box center [168, 17] width 82 height 12
type input "422-86-6285"
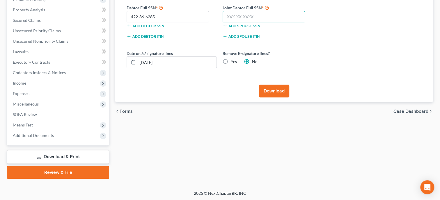
click at [240, 17] on input "text" at bounding box center [264, 17] width 82 height 12
type input "418-94-6844"
click at [270, 89] on button "Download" at bounding box center [274, 91] width 30 height 13
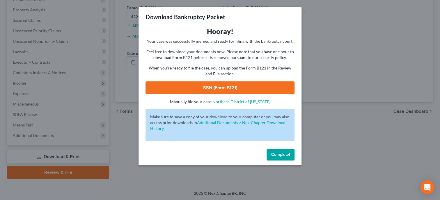
click at [267, 89] on link "SSN (Form B121)" at bounding box center [219, 87] width 149 height 13
click at [275, 152] on button "Complete!" at bounding box center [281, 155] width 28 height 12
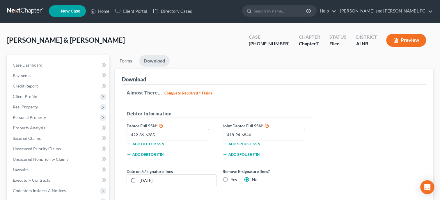
scroll to position [0, 0]
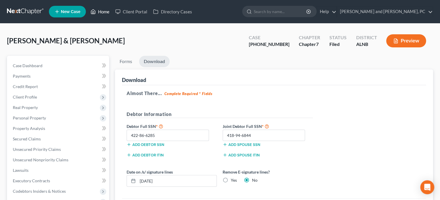
click at [101, 11] on link "Home" at bounding box center [100, 11] width 25 height 10
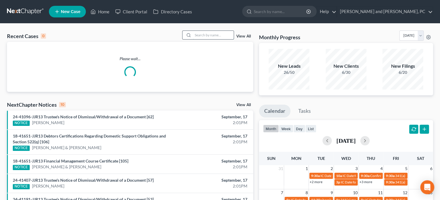
click at [203, 35] on input "search" at bounding box center [213, 35] width 41 height 8
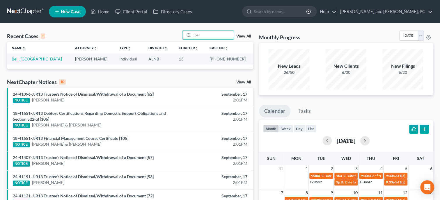
type input "bell"
click at [29, 59] on link "Bell, [GEOGRAPHIC_DATA]" at bounding box center [37, 58] width 50 height 5
select select "4"
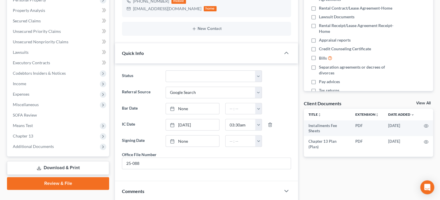
scroll to position [120, 0]
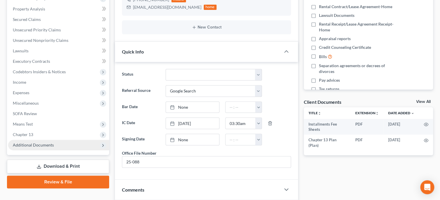
click at [18, 144] on span "Additional Documents" at bounding box center [33, 145] width 41 height 5
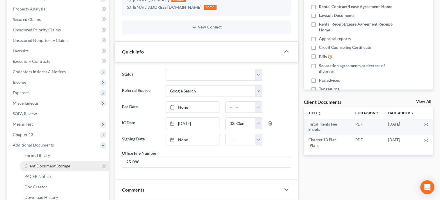
click at [29, 163] on link "Client Document Storage" at bounding box center [64, 166] width 89 height 10
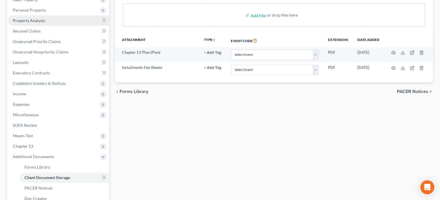
scroll to position [180, 0]
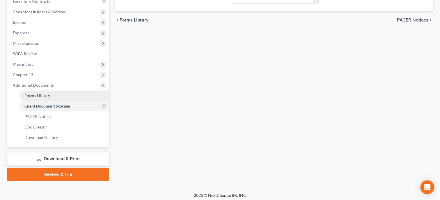
click at [35, 94] on span "Forms Library" at bounding box center [37, 95] width 26 height 5
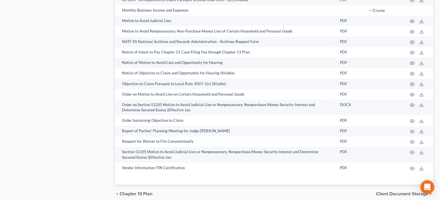
scroll to position [419, 0]
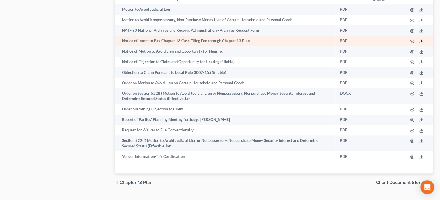
click at [421, 44] on icon at bounding box center [421, 41] width 5 height 5
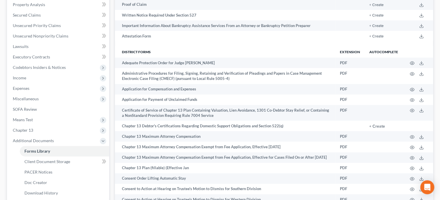
scroll to position [120, 0]
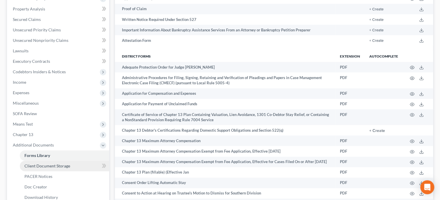
click at [56, 167] on span "Client Document Storage" at bounding box center [47, 166] width 46 height 5
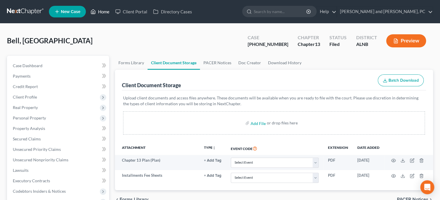
click at [103, 13] on link "Home" at bounding box center [100, 11] width 25 height 10
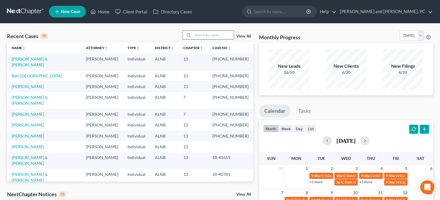
click at [193, 37] on input "search" at bounding box center [213, 35] width 41 height 8
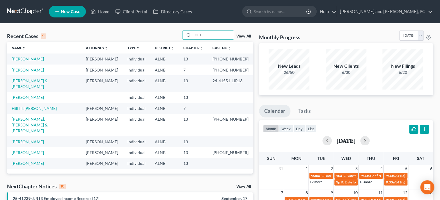
type input "HILL"
click at [25, 59] on link "[PERSON_NAME]" at bounding box center [28, 58] width 32 height 5
select select "6"
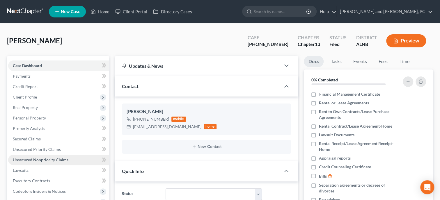
click at [56, 161] on span "Unsecured Nonpriority Claims" at bounding box center [41, 159] width 56 height 5
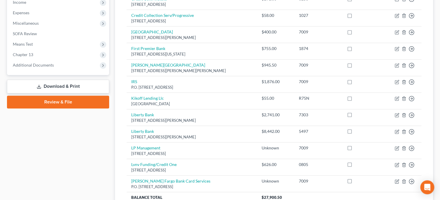
scroll to position [209, 0]
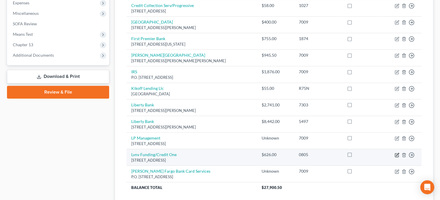
click at [395, 155] on icon "button" at bounding box center [397, 155] width 5 height 5
select select "42"
select select "1"
select select "0"
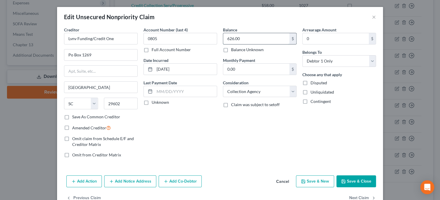
click at [269, 41] on input "626.00" at bounding box center [256, 38] width 66 height 11
type input "626.94"
click at [128, 43] on input "Lvnv Funding/Credit One" at bounding box center [101, 39] width 74 height 12
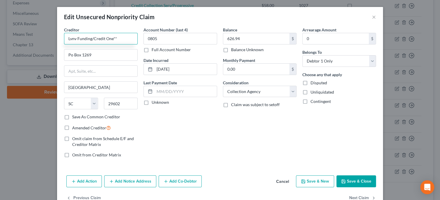
type input "Lvnv Funding/Credit One***"
click at [362, 180] on button "Save & Close" at bounding box center [356, 181] width 40 height 12
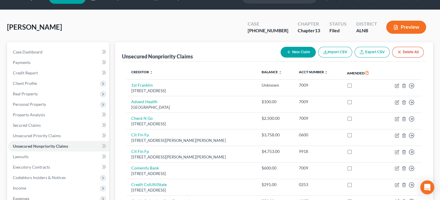
scroll to position [0, 0]
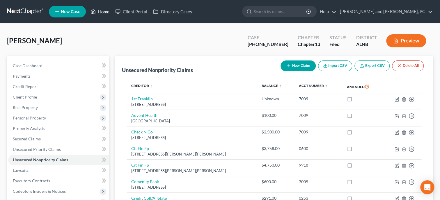
drag, startPoint x: 108, startPoint y: 12, endPoint x: 121, endPoint y: 32, distance: 23.6
click at [108, 12] on link "Home" at bounding box center [100, 11] width 25 height 10
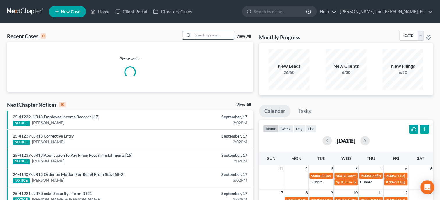
click at [196, 35] on input "search" at bounding box center [213, 35] width 41 height 8
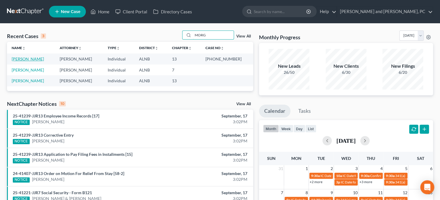
type input "MORG"
click at [26, 61] on link "[PERSON_NAME]" at bounding box center [28, 58] width 32 height 5
select select "6"
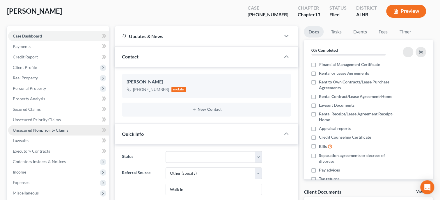
scroll to position [73, 0]
click at [29, 128] on span "Unsecured Nonpriority Claims" at bounding box center [41, 130] width 56 height 5
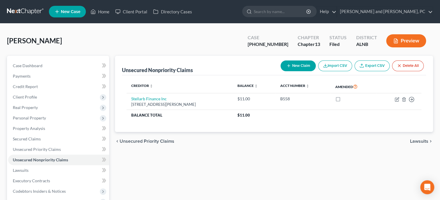
click at [297, 65] on button "New Claim" at bounding box center [297, 66] width 35 height 11
select select "0"
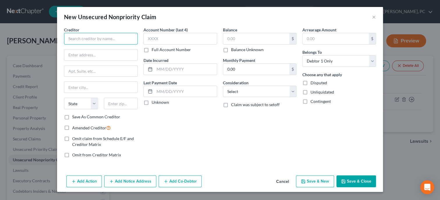
click at [88, 39] on input "text" at bounding box center [101, 39] width 74 height 12
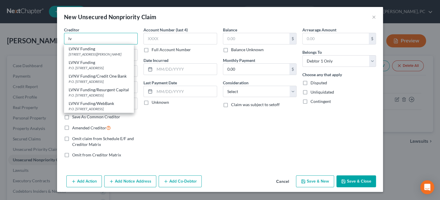
type input "l"
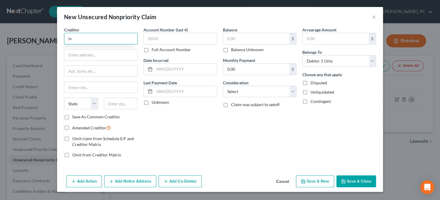
type input "l"
type input "LVNV FUNDING"
type input "/"
click at [106, 38] on input "LVNV FUNDING" at bounding box center [101, 39] width 74 height 12
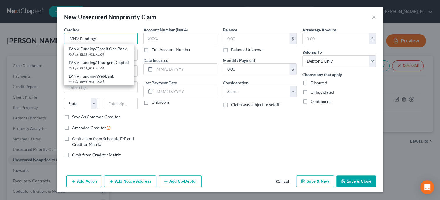
click at [107, 37] on input "LVNV Funding/" at bounding box center [101, 39] width 74 height 12
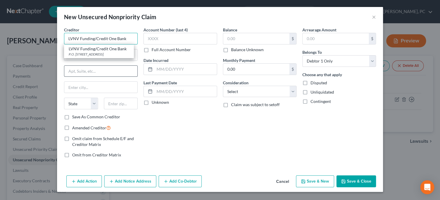
type input "LVNV Funding/Credit One Bank"
click at [84, 75] on input "text" at bounding box center [100, 71] width 73 height 11
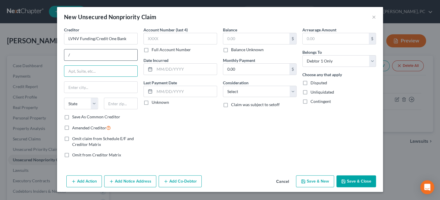
click at [79, 58] on input "/" at bounding box center [100, 54] width 73 height 11
type input "PO Box 10587"
click at [121, 104] on input "text" at bounding box center [121, 104] width 34 height 12
type input "29603"
type input "[GEOGRAPHIC_DATA]"
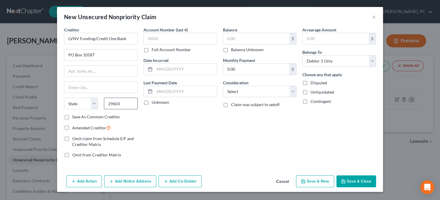
select select "42"
click at [131, 42] on input "LVNV Funding/Credit One Bank" at bounding box center [101, 39] width 74 height 12
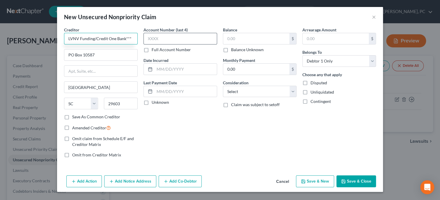
type input "LVNV Funding/Credit One Bank***"
click at [157, 34] on input "text" at bounding box center [180, 39] width 74 height 12
type input "5239"
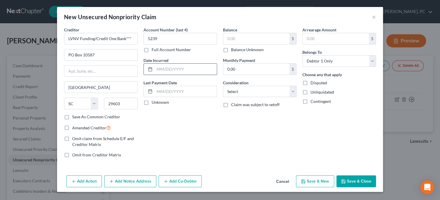
click at [159, 64] on input "text" at bounding box center [186, 69] width 62 height 11
type input "[DATE]"
click at [233, 38] on input "text" at bounding box center [256, 38] width 66 height 11
type input "216.52"
select select "1"
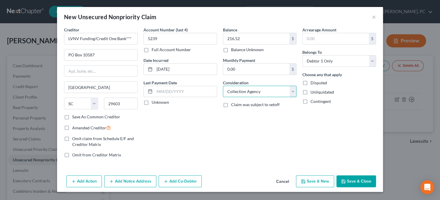
click option "Collection Agency" at bounding box center [0, 0] width 0 height 0
click at [357, 180] on button "Save & Close" at bounding box center [356, 181] width 40 height 12
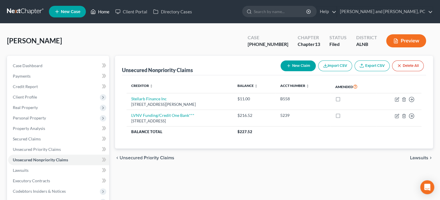
click at [105, 14] on link "Home" at bounding box center [100, 11] width 25 height 10
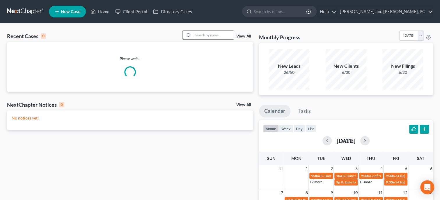
click at [206, 37] on input "search" at bounding box center [213, 35] width 41 height 8
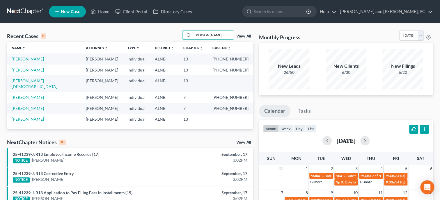
type input "[PERSON_NAME]"
click at [26, 60] on link "[PERSON_NAME]" at bounding box center [28, 58] width 32 height 5
select select "6"
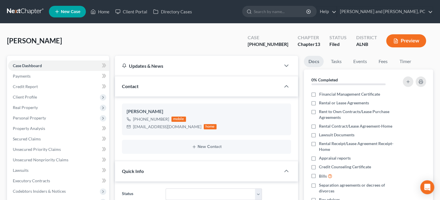
scroll to position [62, 0]
click at [33, 116] on span "Personal Property" at bounding box center [29, 118] width 33 height 5
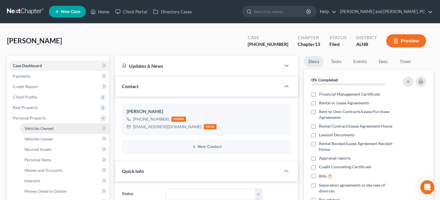
click at [37, 128] on span "Vehicles Owned" at bounding box center [38, 128] width 29 height 5
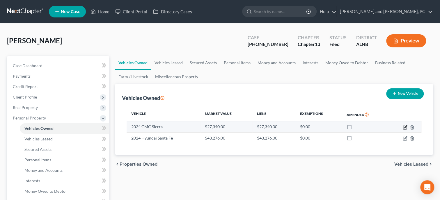
click at [404, 127] on icon "button" at bounding box center [405, 127] width 5 height 5
select select "0"
select select "2"
select select "1"
select select "0"
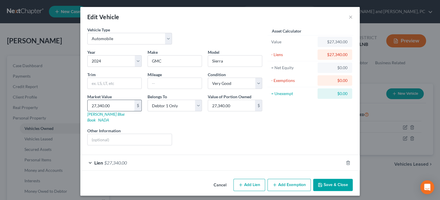
click at [122, 104] on input "27,340.00" at bounding box center [111, 105] width 47 height 11
type input "2"
type input "2.00"
type input "26"
type input "26.00"
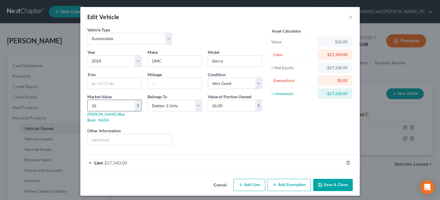
type input "262"
type input "262.00"
type input "2620"
type input "2,620.00"
type input "2,6206"
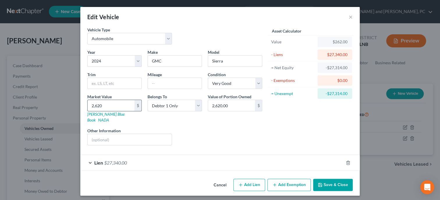
type input "26,206.00"
type input "26,206.4"
type input "26,206.40"
click at [125, 160] on span "$27,340.00" at bounding box center [115, 163] width 23 height 6
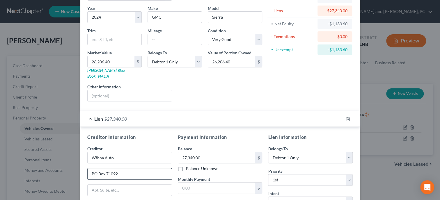
scroll to position [60, 0]
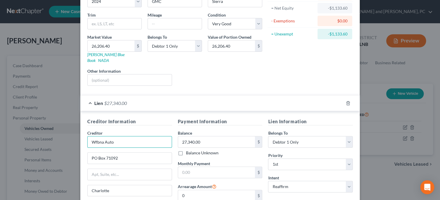
click at [141, 136] on input "Wfbna Auto" at bounding box center [129, 142] width 85 height 12
type input "Wfbna Auto***"
click at [234, 136] on input "27,340.00" at bounding box center [216, 141] width 77 height 11
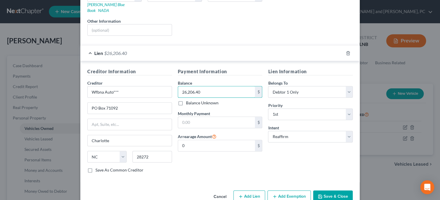
scroll to position [117, 0]
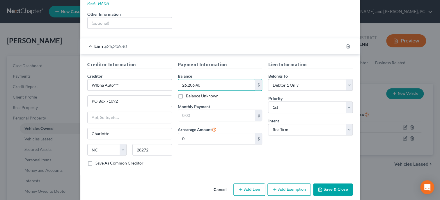
type input "26,206.40"
click at [342, 184] on button "Save & Close" at bounding box center [333, 190] width 40 height 12
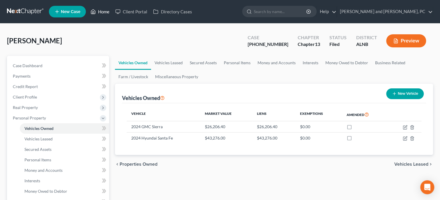
drag, startPoint x: 110, startPoint y: 8, endPoint x: 4, endPoint y: 67, distance: 121.4
click at [110, 8] on link "Home" at bounding box center [100, 11] width 25 height 10
